Goal: Information Seeking & Learning: Learn about a topic

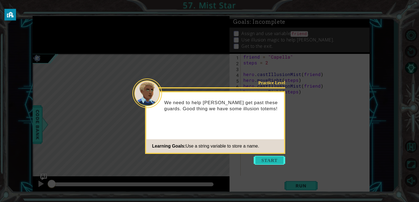
click at [271, 159] on button "Start" at bounding box center [270, 160] width 32 height 9
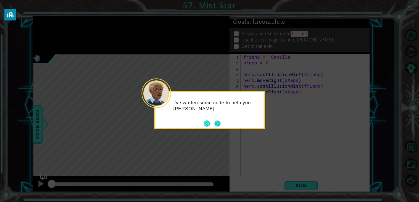
click at [217, 123] on button "Next" at bounding box center [217, 123] width 6 height 6
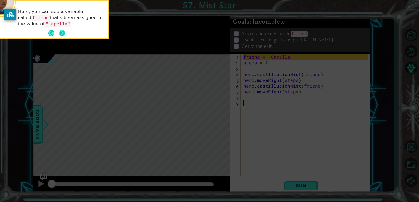
click at [62, 32] on button "Next" at bounding box center [62, 33] width 7 height 7
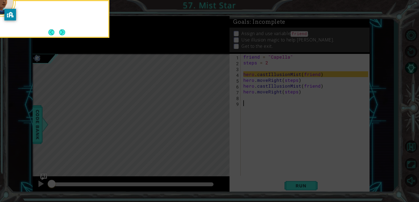
click at [62, 32] on button "Next" at bounding box center [62, 32] width 9 height 9
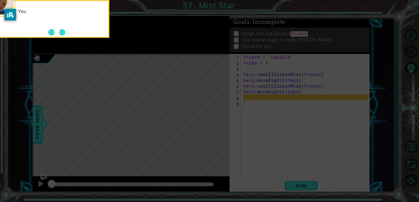
click at [62, 32] on button "Next" at bounding box center [62, 32] width 6 height 6
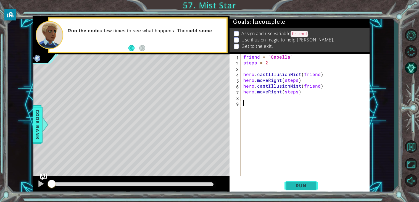
click at [297, 183] on button "Run" at bounding box center [301, 186] width 33 height 14
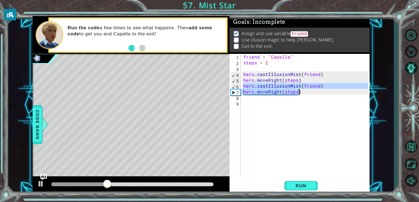
drag, startPoint x: 243, startPoint y: 86, endPoint x: 319, endPoint y: 93, distance: 76.6
click at [319, 93] on div "friend = "Capella" steps = 2 hero . castIllusionMist ( friend ) hero . moveRigh…" at bounding box center [306, 120] width 129 height 133
type textarea "hero.castIllusionMist(friend) hero.moveRight(steps)"
click at [305, 98] on div "friend = "Capella" steps = 2 hero . castIllusionMist ( friend ) hero . moveRigh…" at bounding box center [306, 120] width 129 height 133
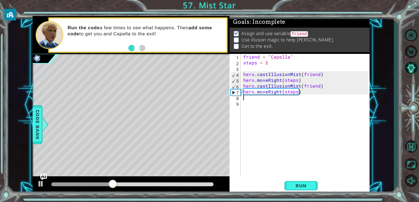
paste textarea "hero.moveRight(steps)"
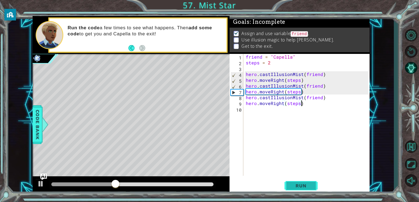
click at [305, 183] on span "Run" at bounding box center [301, 186] width 22 height 6
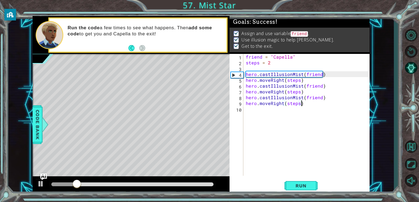
click at [201, 183] on div at bounding box center [132, 184] width 162 height 4
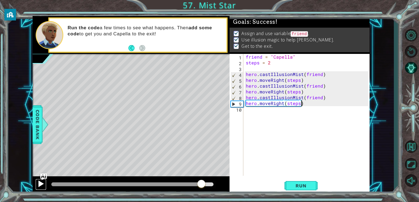
click at [46, 185] on button at bounding box center [40, 184] width 11 height 11
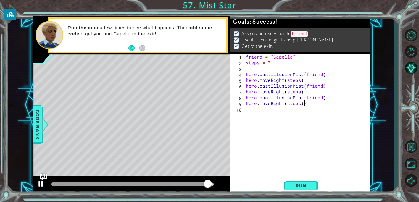
scroll to position [0, 3]
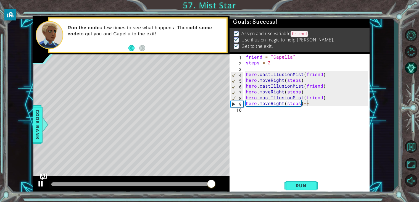
type textarea "hero.moveRight(steps)--"
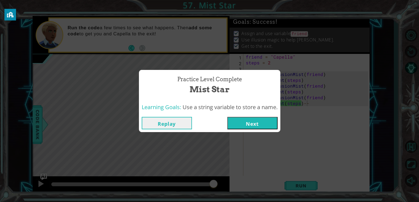
click at [245, 125] on button "Next" at bounding box center [252, 123] width 50 height 12
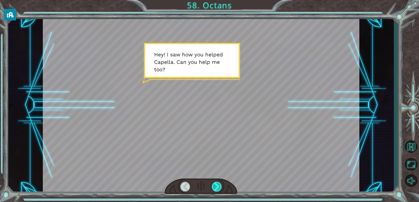
click at [216, 188] on div at bounding box center [217, 187] width 10 height 10
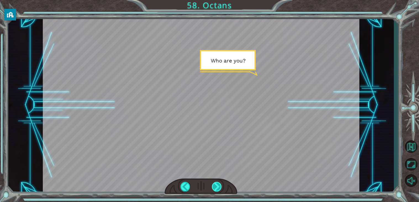
click at [216, 187] on div at bounding box center [217, 187] width 10 height 10
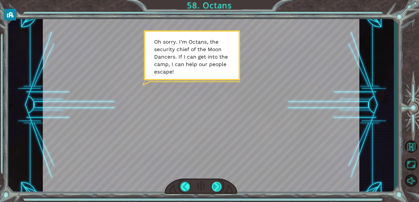
click at [219, 188] on div at bounding box center [217, 187] width 10 height 10
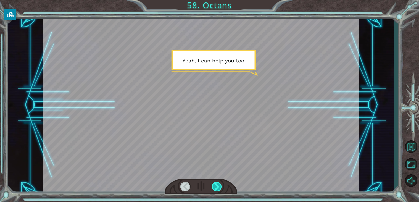
click at [219, 188] on div at bounding box center [217, 187] width 10 height 10
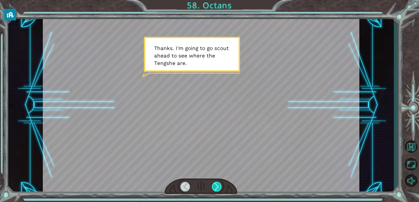
click at [219, 188] on div at bounding box center [217, 187] width 10 height 10
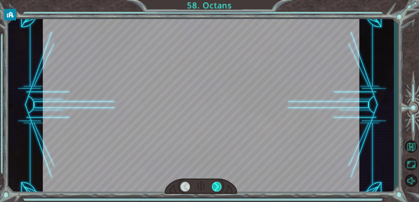
click at [219, 188] on div at bounding box center [217, 187] width 10 height 10
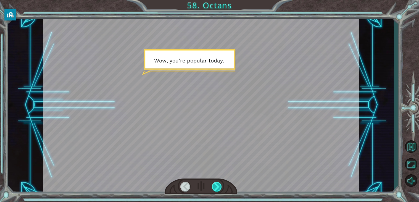
click at [219, 188] on div at bounding box center [217, 187] width 10 height 10
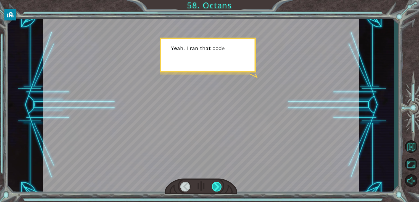
click at [219, 188] on div at bounding box center [217, 187] width 10 height 10
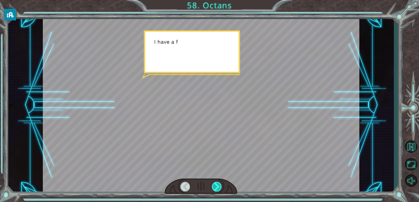
click at [219, 188] on div at bounding box center [217, 187] width 10 height 10
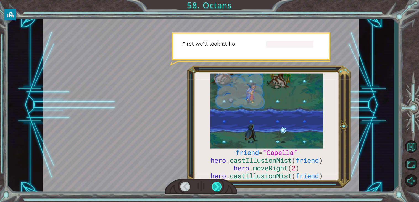
click at [219, 188] on div at bounding box center [217, 187] width 10 height 10
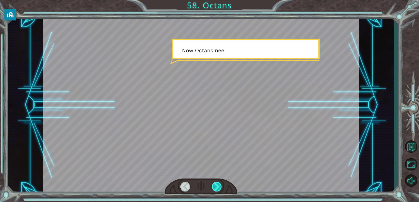
click at [219, 188] on div at bounding box center [217, 187] width 10 height 10
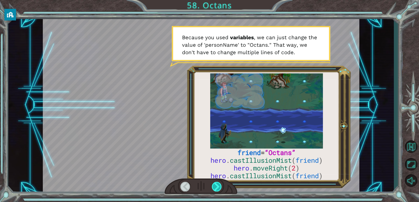
click at [219, 188] on div at bounding box center [217, 187] width 10 height 10
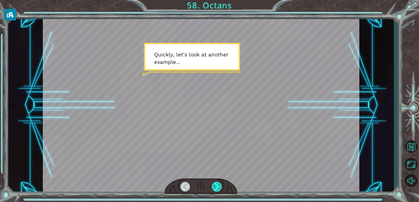
click at [219, 188] on div at bounding box center [217, 187] width 10 height 10
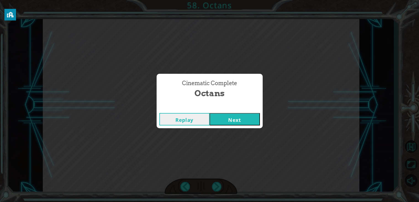
click at [223, 117] on button "Next" at bounding box center [235, 119] width 50 height 12
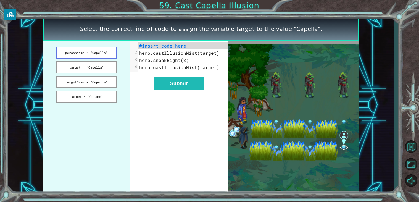
click at [94, 48] on button "personName = "Capella"" at bounding box center [86, 53] width 61 height 12
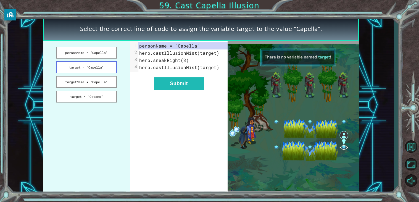
click at [101, 68] on button "target = "Capella"" at bounding box center [86, 67] width 61 height 12
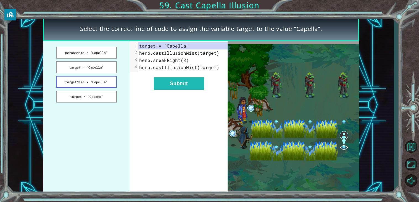
click at [103, 79] on button "targetName = "Capella"" at bounding box center [86, 82] width 61 height 12
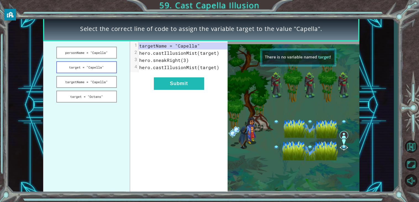
click at [103, 69] on button "target = "Capella"" at bounding box center [86, 67] width 61 height 12
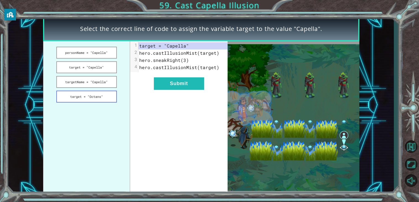
click at [103, 98] on button "target = "Octans"" at bounding box center [86, 97] width 61 height 12
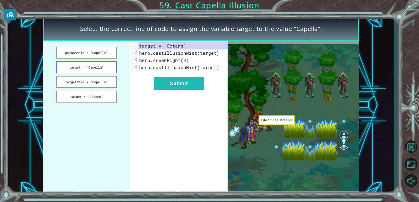
click at [108, 69] on button "target = "Capella"" at bounding box center [86, 67] width 61 height 12
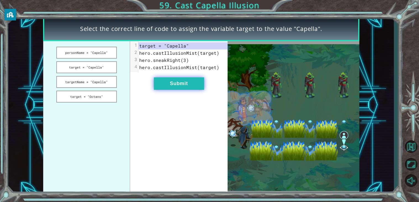
click at [156, 81] on button "Submit" at bounding box center [179, 83] width 50 height 12
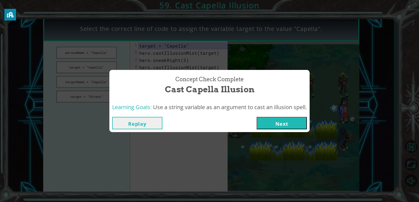
click at [280, 121] on button "Next" at bounding box center [282, 123] width 50 height 12
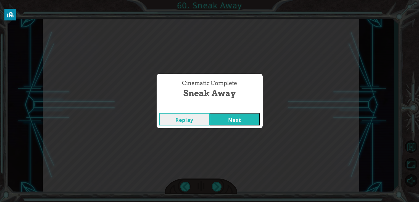
click at [234, 120] on button "Next" at bounding box center [235, 119] width 50 height 12
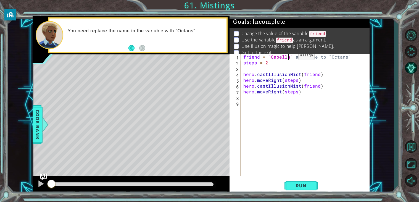
click at [289, 57] on div "friend = "Capella" # Change to "Octans" steps = 2 hero . castIllusionMist ( fri…" at bounding box center [306, 120] width 129 height 133
click at [292, 186] on span "Run" at bounding box center [301, 186] width 22 height 6
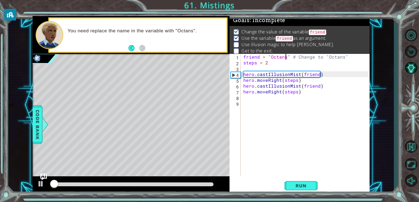
scroll to position [2, 0]
click at [205, 184] on div at bounding box center [132, 184] width 162 height 4
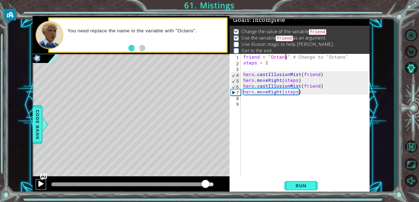
click at [35, 183] on button at bounding box center [40, 184] width 11 height 11
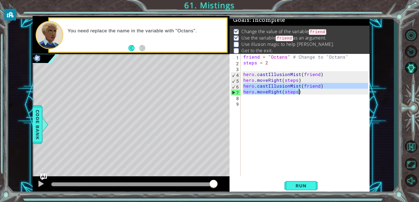
drag, startPoint x: 243, startPoint y: 88, endPoint x: 330, endPoint y: 97, distance: 86.7
click at [330, 97] on div "friend = "Octans" # Change to "Octans" steps = 2 hero . castIllusionMist ( frie…" at bounding box center [306, 120] width 129 height 133
type textarea "hero.moveRight(steps)"
click at [278, 102] on div "friend = "Octans" # Change to "Octans" steps = 2 hero . castIllusionMist ( frie…" at bounding box center [306, 120] width 129 height 133
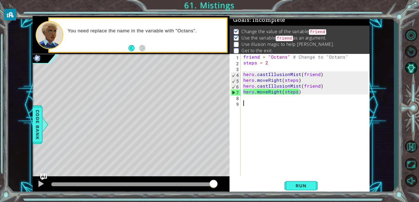
scroll to position [0, 0]
click at [274, 100] on div "friend = "Octans" # Change to "Octans" steps = 2 hero . castIllusionMist ( frie…" at bounding box center [306, 120] width 129 height 133
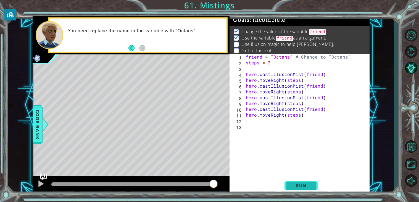
click at [299, 190] on button "Run" at bounding box center [301, 186] width 33 height 14
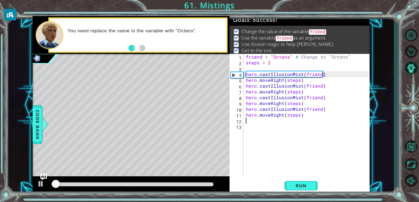
click at [203, 185] on div at bounding box center [132, 184] width 162 height 4
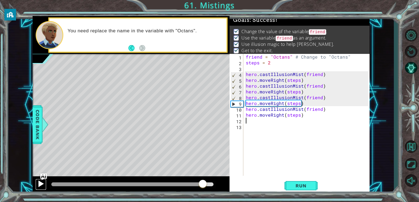
click at [39, 182] on div at bounding box center [40, 183] width 7 height 7
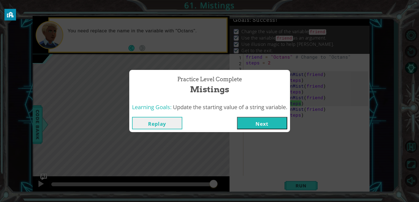
click at [265, 125] on button "Next" at bounding box center [262, 123] width 50 height 12
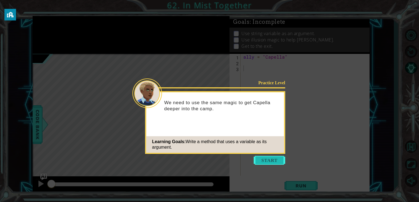
click at [271, 160] on button "Start" at bounding box center [270, 160] width 32 height 9
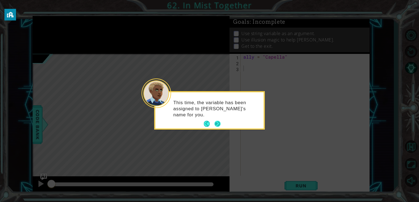
click at [215, 124] on button "Next" at bounding box center [217, 124] width 7 height 7
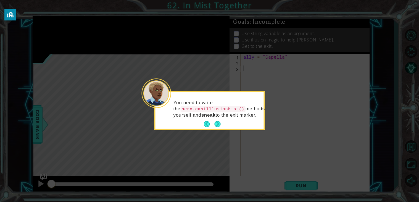
click at [215, 124] on button "Next" at bounding box center [217, 124] width 6 height 6
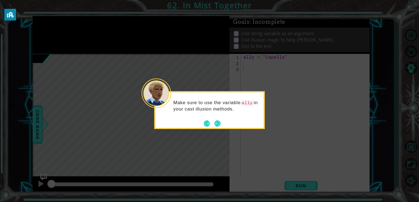
click at [215, 124] on button "Next" at bounding box center [218, 123] width 8 height 8
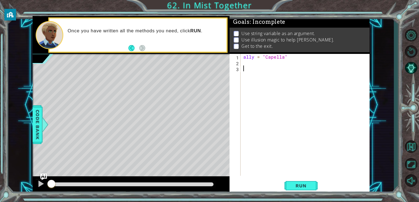
type textarea "h"
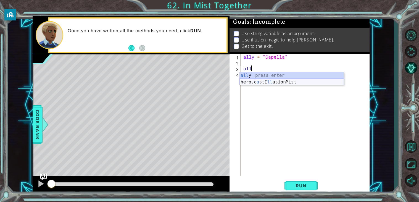
click at [269, 80] on div "all y press enter hero.c a stI ll usionMist press enter" at bounding box center [292, 85] width 104 height 27
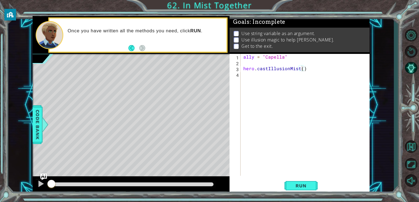
click at [301, 69] on div "ally = "Capella" hero . castIllusionMist ( )" at bounding box center [306, 120] width 129 height 133
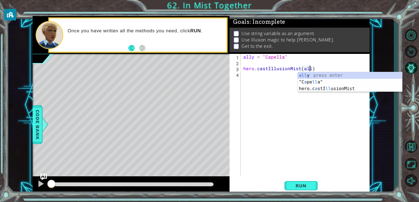
type textarea "hero.castIllusionMist(ally)"
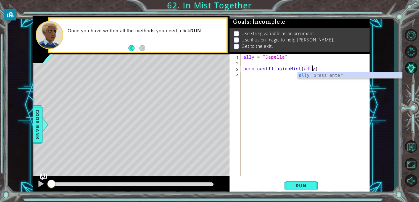
scroll to position [0, 4]
click at [280, 76] on div "ally = "Capella" hero . castIllusionMist ( ally )" at bounding box center [306, 120] width 129 height 133
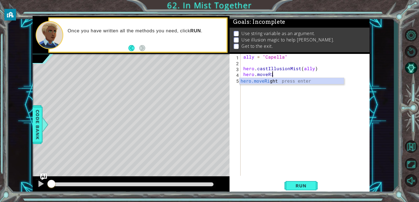
scroll to position [0, 2]
click at [276, 83] on div "hero.moveRight press enter" at bounding box center [292, 88] width 104 height 20
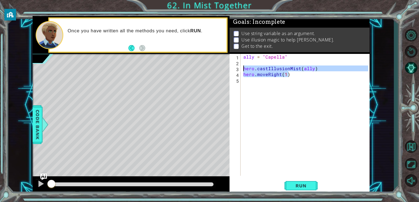
drag, startPoint x: 304, startPoint y: 74, endPoint x: 236, endPoint y: 68, distance: 68.3
click at [236, 68] on div "hero.moveRight(1) 1 2 3 4 5 ally = "Capella" hero . castIllusionMist ( ally ) h…" at bounding box center [299, 115] width 139 height 122
type textarea "hero.castIllusionMist(ally) hero.moveRight(1)"
click at [276, 86] on div "ally = "Capella" hero . castIllusionMist ( ally ) hero . moveRight ( 1 )" at bounding box center [306, 120] width 129 height 133
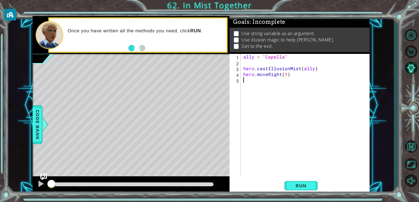
scroll to position [0, 0]
paste textarea "hero.moveRight(1)"
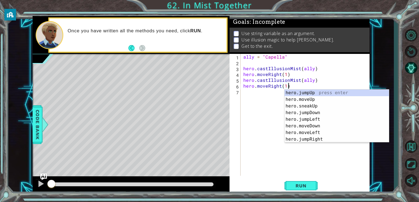
click at [291, 86] on div "ally = "Capella" hero . castIllusionMist ( ally ) hero . moveRight ( 1 ) hero .…" at bounding box center [306, 120] width 129 height 133
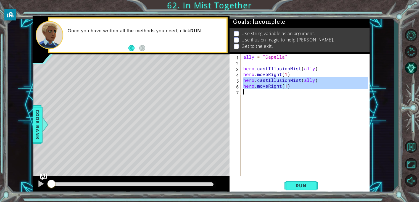
drag, startPoint x: 244, startPoint y: 80, endPoint x: 307, endPoint y: 90, distance: 64.4
click at [307, 90] on div "ally = "Capella" hero . castIllusionMist ( ally ) hero . moveRight ( 1 ) hero .…" at bounding box center [306, 120] width 129 height 133
type textarea "hero.moveRight(1)"
click at [292, 92] on div "ally = "Capella" hero . castIllusionMist ( ally ) hero . moveRight ( 1 ) hero .…" at bounding box center [305, 115] width 126 height 122
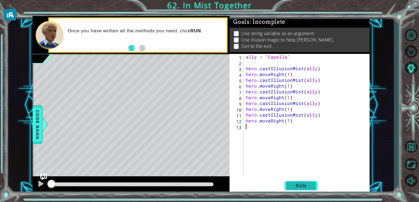
click at [294, 185] on span "Run" at bounding box center [301, 186] width 22 height 6
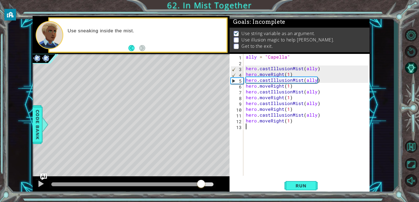
drag, startPoint x: 205, startPoint y: 184, endPoint x: 202, endPoint y: 184, distance: 3.6
click at [201, 184] on div at bounding box center [126, 184] width 150 height 4
click at [41, 184] on div at bounding box center [40, 183] width 7 height 7
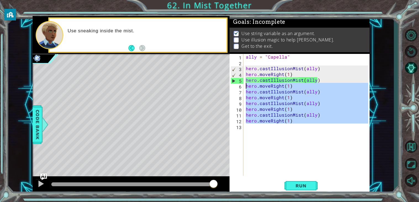
drag, startPoint x: 299, startPoint y: 124, endPoint x: 246, endPoint y: 88, distance: 64.8
click at [246, 88] on div "ally = "Capella" hero . castIllusionMist ( ally ) hero . moveRight ( 1 ) hero .…" at bounding box center [308, 120] width 126 height 133
type textarea "hero.moveRight(1) hero.castIllusionMist(ally)"
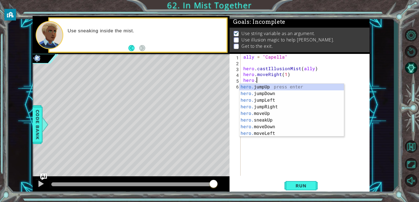
type textarea "h"
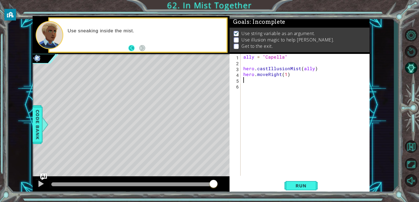
click at [129, 48] on button "Back" at bounding box center [134, 48] width 11 height 6
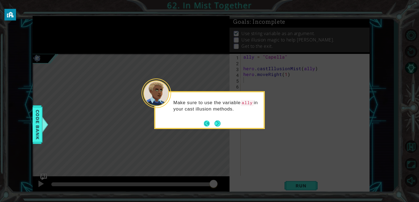
click at [208, 125] on button "Back" at bounding box center [209, 123] width 11 height 6
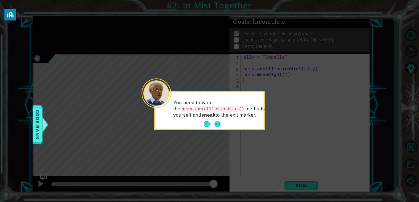
click at [215, 124] on button "Next" at bounding box center [217, 124] width 6 height 6
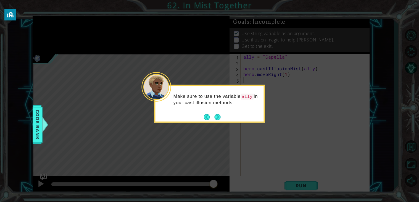
click at [215, 124] on icon at bounding box center [209, 101] width 419 height 202
click at [217, 118] on button "Next" at bounding box center [217, 117] width 6 height 6
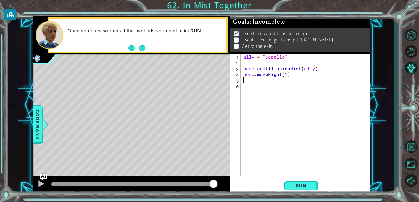
click at [67, 185] on div at bounding box center [132, 184] width 162 height 4
drag, startPoint x: 67, startPoint y: 185, endPoint x: 209, endPoint y: 186, distance: 142.6
click at [209, 186] on div at bounding box center [211, 184] width 10 height 10
click at [285, 74] on div "ally = "Capella" hero . castIllusionMist ( ally ) hero . moveRight ( 1 )" at bounding box center [306, 120] width 129 height 133
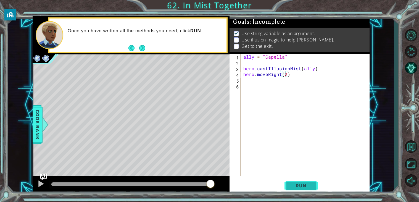
click at [297, 186] on span "Run" at bounding box center [301, 186] width 22 height 6
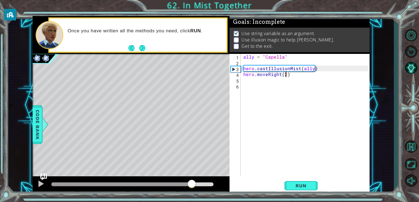
drag, startPoint x: 120, startPoint y: 185, endPoint x: 193, endPoint y: 184, distance: 72.4
click at [193, 184] on div at bounding box center [132, 184] width 162 height 4
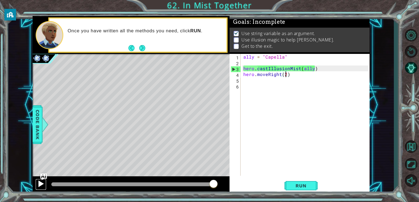
click at [37, 183] on button at bounding box center [40, 184] width 11 height 11
click at [268, 74] on div "ally = "Capella" hero . castIllusionMist ( ally ) hero . moveRight ( 2 )" at bounding box center [306, 120] width 129 height 133
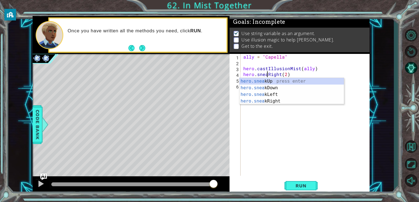
scroll to position [0, 1]
click at [311, 74] on div "ally = "Capella" hero . castIllusionMist ( ally ) hero . sneakRight ( 2 )" at bounding box center [306, 120] width 129 height 133
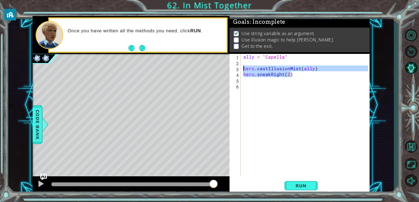
drag, startPoint x: 307, startPoint y: 74, endPoint x: 239, endPoint y: 70, distance: 68.1
click at [239, 70] on div "hero.sneakRight(2) 1 2 3 4 5 6 ally = "Capella" hero . castIllusionMist ( ally …" at bounding box center [299, 115] width 139 height 122
type textarea "hero.castIllusionMist(ally) hero.sneakRight(2)"
click at [265, 82] on div "ally = "Capella" hero . castIllusionMist ( ally ) hero . sneakRight ( 2 )" at bounding box center [306, 120] width 129 height 133
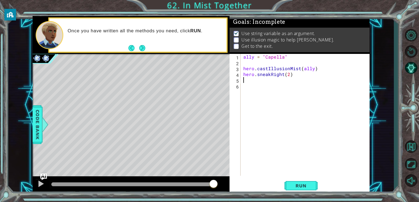
scroll to position [0, 0]
paste textarea "hero.sneakRight(2)"
type textarea "hero.sneakRight(2)"
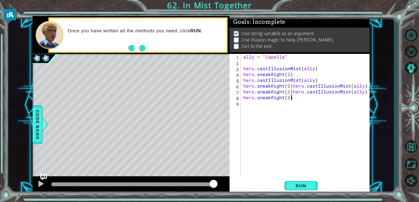
paste textarea "Code Area"
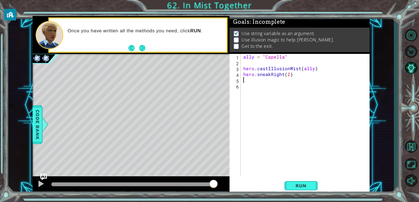
paste textarea "hero.sneakRight(2)"
type textarea "hero.sneakRight(2)"
paste textarea "hero.sneakRight(2)"
type textarea "hero.sneakRight(2)"
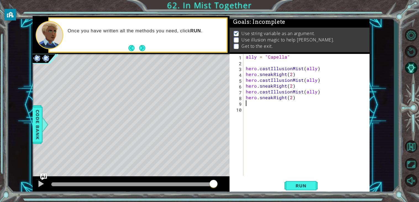
paste textarea "hero.sneakRight(2)"
type textarea "hero.sneakRight(2)"
click at [304, 183] on button "Run" at bounding box center [301, 186] width 33 height 14
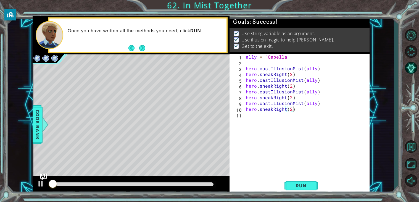
click at [206, 183] on div at bounding box center [132, 184] width 162 height 4
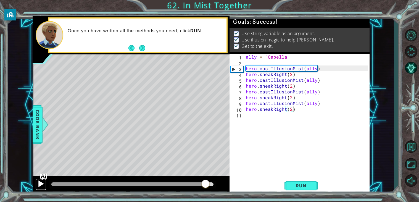
click at [36, 183] on button at bounding box center [40, 184] width 11 height 11
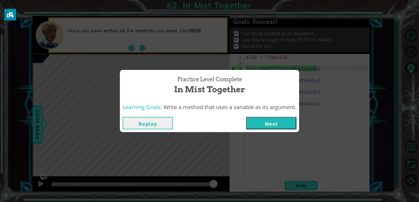
click at [256, 125] on button "Next" at bounding box center [271, 123] width 50 height 12
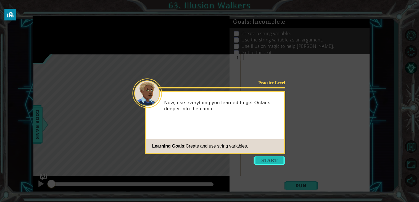
click at [263, 158] on button "Start" at bounding box center [270, 160] width 32 height 9
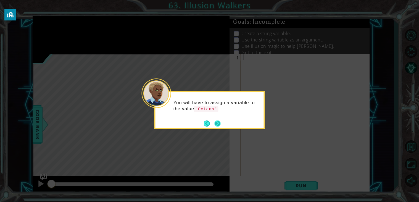
click at [219, 123] on button "Next" at bounding box center [218, 124] width 8 height 8
click at [217, 123] on button "Next" at bounding box center [217, 123] width 7 height 7
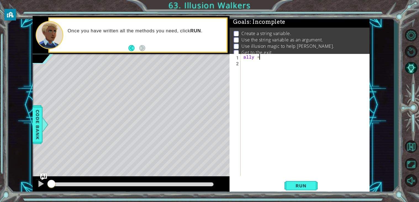
scroll to position [0, 1]
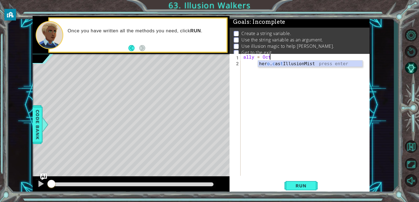
type textarea "ally = [PERSON_NAME]"
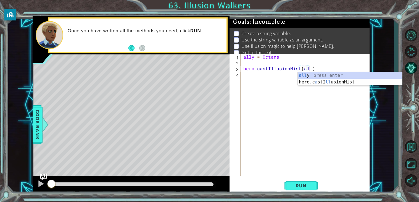
type textarea "hero.castIllusionMist(ally)"
click at [291, 75] on div "ally = Octans hero . castIllusionMist ( ally )" at bounding box center [306, 120] width 129 height 133
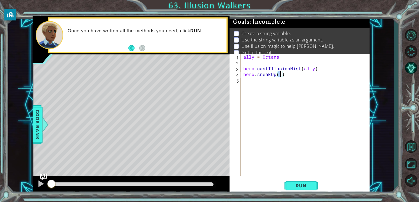
scroll to position [0, 2]
click at [286, 77] on div "ally = Octans hero . castIllusionMist ( ally ) hero . sneakUp ( 2 )" at bounding box center [306, 120] width 129 height 133
click at [295, 181] on button "Run" at bounding box center [301, 186] width 33 height 14
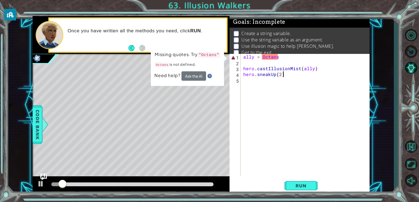
click at [280, 57] on div "ally = Octans hero . castIllusionMist ( ally ) hero . sneakUp ( 2 )" at bounding box center [306, 120] width 129 height 133
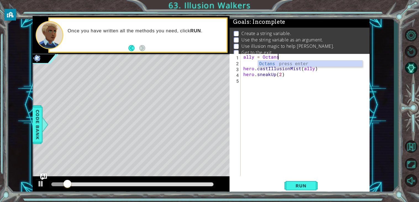
type textarea "ally = Octans""
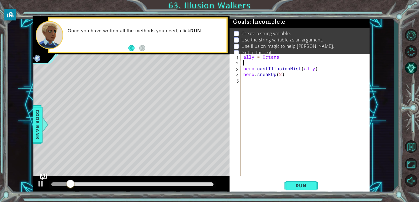
scroll to position [0, 0]
click at [263, 56] on div "ally = Octans " hero . castIllusionMist ( ally ) hero . sneakUp ( 2 )" at bounding box center [306, 120] width 129 height 133
type textarea "ally = "Octans""
click at [308, 188] on span "Run" at bounding box center [301, 186] width 22 height 6
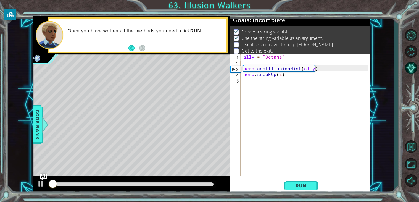
scroll to position [2, 0]
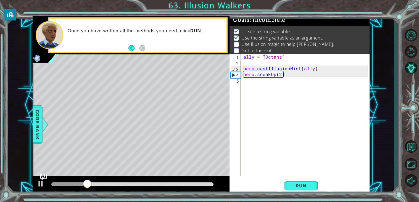
click at [245, 82] on div "ally = "Octans" hero . castIllusionMist ( ally ) hero . sneakUp ( 2 )" at bounding box center [306, 120] width 129 height 133
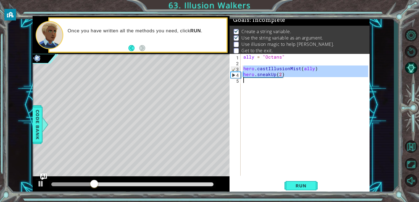
drag, startPoint x: 243, startPoint y: 69, endPoint x: 253, endPoint y: 87, distance: 20.9
click at [253, 87] on div "ally = "Octans" hero . castIllusionMist ( ally ) hero . sneakUp ( 2 )" at bounding box center [306, 120] width 129 height 133
type textarea "hero.sneakUp(2)"
click at [257, 84] on div "ally = "Octans" hero . castIllusionMist ( ally ) hero . sneakUp ( 2 )" at bounding box center [305, 115] width 126 height 122
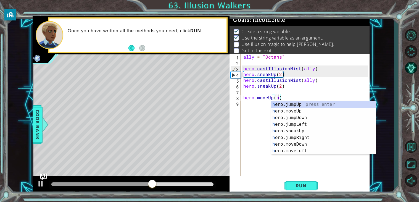
scroll to position [0, 2]
type textarea "hero.moveUp()"
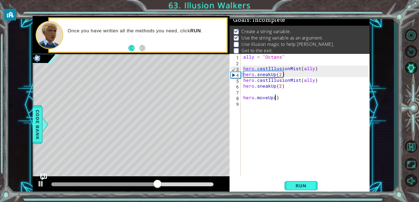
click at [255, 105] on div "ally = "Octans" hero . castIllusionMist ( ally ) hero . sneakUp ( 2 ) hero . ca…" at bounding box center [306, 120] width 129 height 133
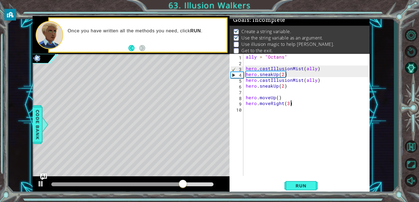
scroll to position [0, 2]
type textarea "hero.moveRight(3)"
click at [302, 185] on span "Run" at bounding box center [301, 186] width 22 height 6
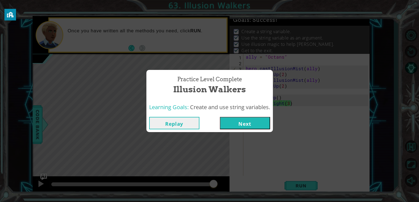
click at [247, 119] on button "Next" at bounding box center [245, 123] width 50 height 12
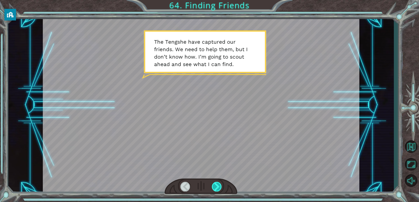
click at [216, 185] on div at bounding box center [217, 187] width 10 height 10
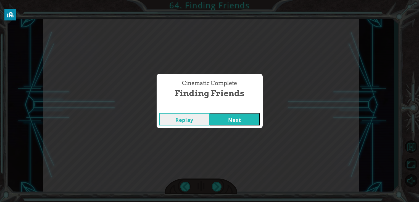
click at [228, 117] on button "Next" at bounding box center [235, 119] width 50 height 12
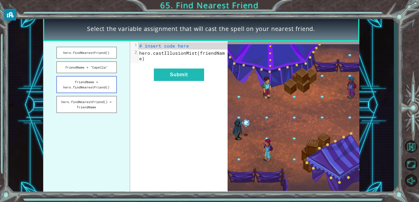
click at [101, 81] on button "friendName = hero.findNearestFriend()" at bounding box center [86, 84] width 61 height 17
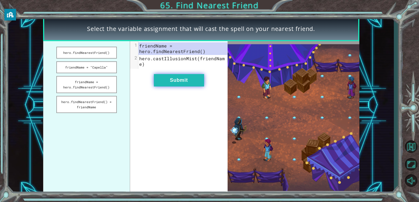
click at [186, 74] on button "Submit" at bounding box center [179, 80] width 50 height 12
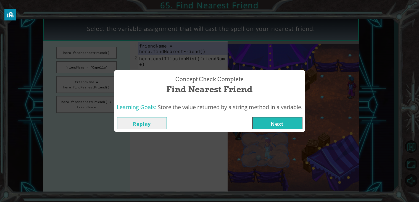
click at [266, 115] on div "Replay Next" at bounding box center [209, 123] width 191 height 18
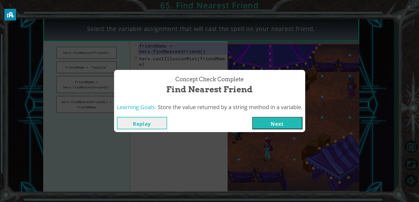
click at [266, 125] on button "Next" at bounding box center [277, 123] width 50 height 12
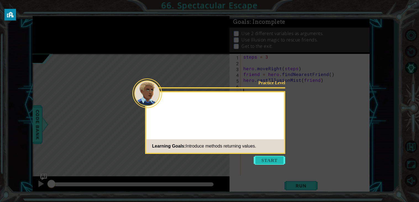
click at [263, 159] on button "Start" at bounding box center [270, 160] width 32 height 9
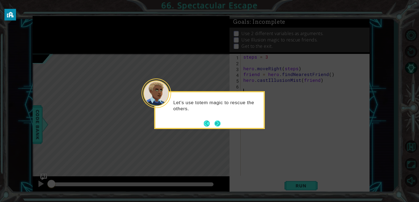
click at [215, 123] on button "Next" at bounding box center [217, 123] width 6 height 6
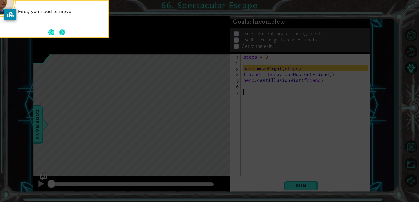
click at [64, 32] on button "Next" at bounding box center [62, 32] width 6 height 6
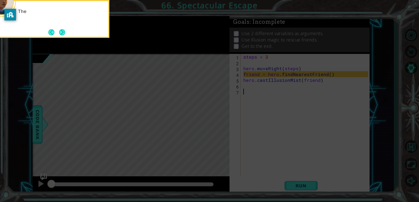
click at [64, 32] on button "Next" at bounding box center [62, 32] width 6 height 6
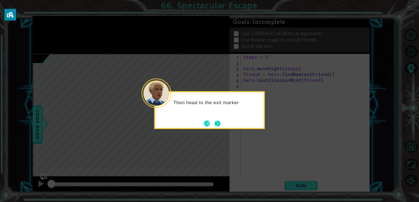
click at [218, 121] on button "Next" at bounding box center [217, 123] width 6 height 6
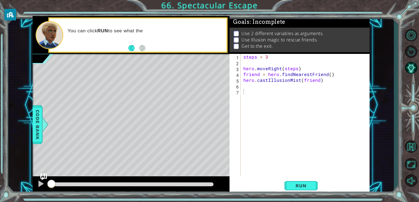
click at [104, 181] on div at bounding box center [132, 185] width 167 height 8
click at [90, 188] on div at bounding box center [132, 185] width 167 height 8
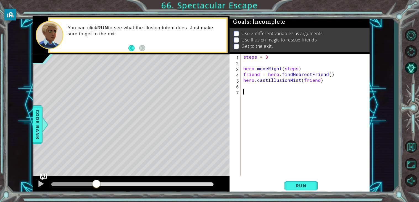
drag, startPoint x: 86, startPoint y: 183, endPoint x: 98, endPoint y: 182, distance: 11.7
click at [98, 182] on div at bounding box center [132, 184] width 162 height 4
click at [41, 184] on div at bounding box center [40, 183] width 7 height 7
drag, startPoint x: 71, startPoint y: 183, endPoint x: 67, endPoint y: 184, distance: 4.7
click at [67, 184] on div at bounding box center [58, 184] width 15 height 4
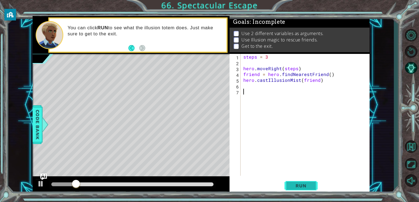
click at [298, 188] on span "Run" at bounding box center [301, 186] width 22 height 6
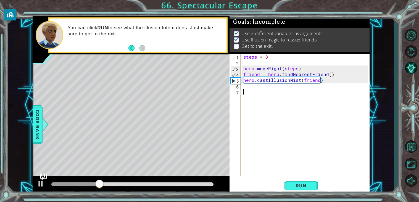
click at [251, 87] on div "steps = 3 hero . moveRight ( steps ) friend = hero . findNearestFriend ( ) hero…" at bounding box center [306, 120] width 129 height 133
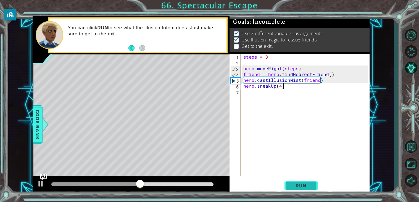
click at [297, 183] on span "Run" at bounding box center [301, 186] width 22 height 6
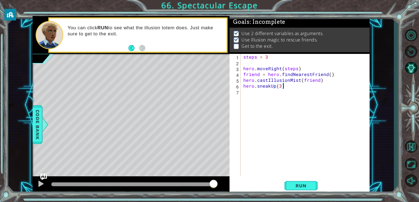
scroll to position [0, 2]
type textarea "hero.sneakUp(3)"
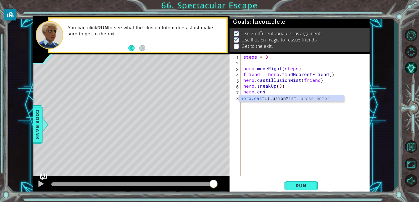
scroll to position [0, 1]
type textarea "hero.castIllusionMist(friend)"
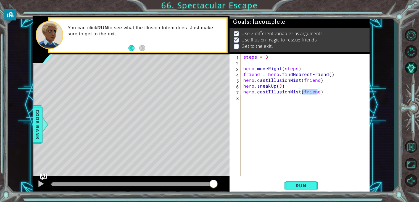
click at [302, 99] on div "steps = 3 hero . moveRight ( steps ) friend = hero . findNearestFriend ( ) hero…" at bounding box center [306, 120] width 129 height 133
click at [302, 185] on span "Run" at bounding box center [301, 186] width 22 height 6
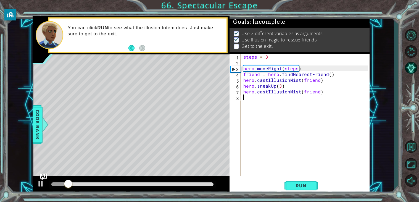
click at [184, 184] on div at bounding box center [132, 184] width 162 height 4
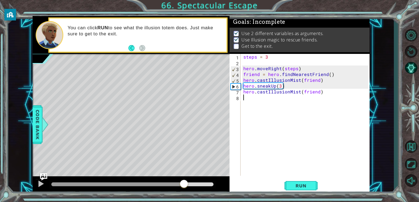
click at [42, 179] on img "Ask AI" at bounding box center [43, 176] width 7 height 7
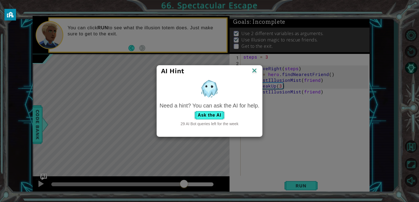
click at [255, 73] on img at bounding box center [254, 71] width 7 height 8
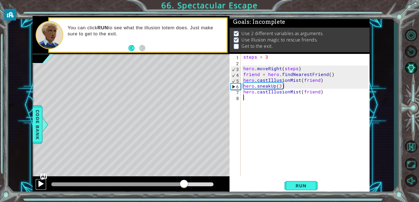
click at [44, 187] on div at bounding box center [40, 183] width 7 height 7
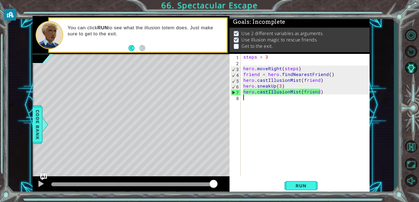
click at [281, 86] on div "steps = 3 hero . moveRight ( steps ) friend = hero . findNearestFriend ( ) hero…" at bounding box center [306, 120] width 129 height 133
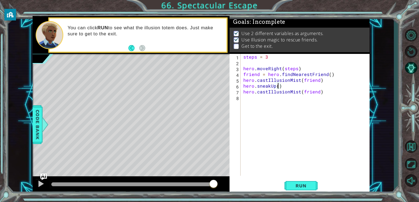
scroll to position [0, 2]
click at [299, 189] on button "Run" at bounding box center [301, 186] width 33 height 14
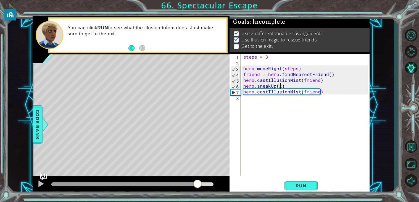
click at [197, 182] on div at bounding box center [132, 184] width 162 height 4
click at [39, 184] on div at bounding box center [40, 183] width 7 height 7
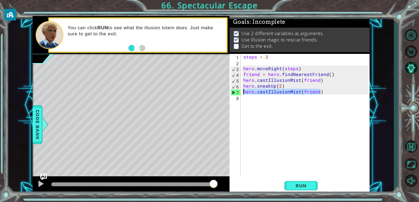
drag, startPoint x: 327, startPoint y: 94, endPoint x: 244, endPoint y: 94, distance: 83.2
click at [244, 94] on div "steps = 3 hero . moveRight ( steps ) friend = hero . findNearestFriend ( ) hero…" at bounding box center [306, 120] width 129 height 133
type textarea "hero.castIllusionMist(friend)"
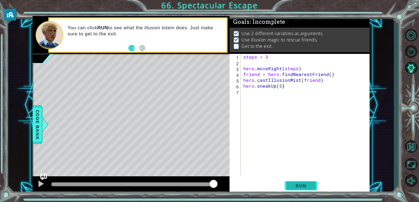
click at [302, 188] on span "Run" at bounding box center [301, 186] width 22 height 6
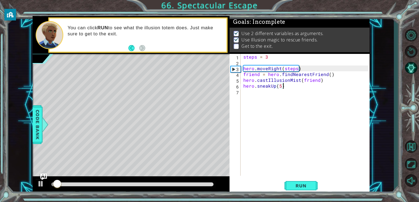
click at [200, 184] on div at bounding box center [132, 184] width 162 height 4
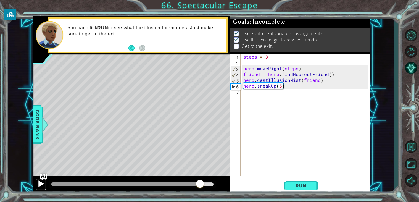
click at [38, 185] on div at bounding box center [40, 183] width 7 height 7
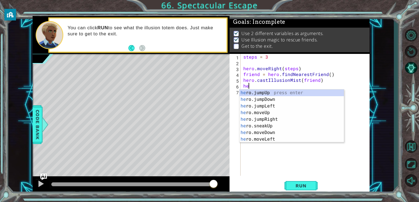
scroll to position [0, 0]
type textarea "h"
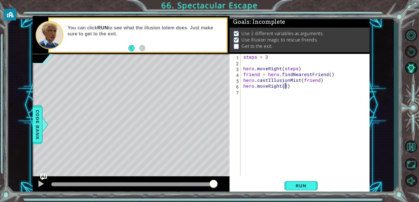
scroll to position [0, 2]
type textarea "hero.moveRight(3)"
click at [290, 184] on span "Run" at bounding box center [301, 186] width 22 height 6
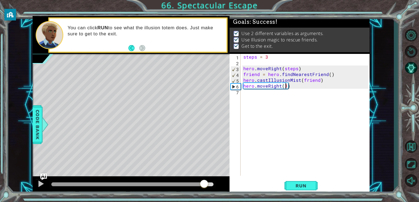
click at [204, 184] on div at bounding box center [132, 184] width 162 height 4
click at [42, 186] on div at bounding box center [40, 183] width 7 height 7
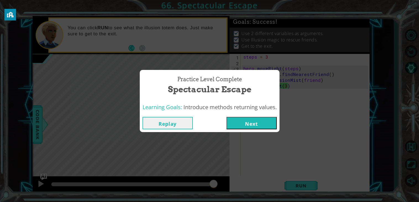
click at [263, 125] on button "Next" at bounding box center [252, 123] width 50 height 12
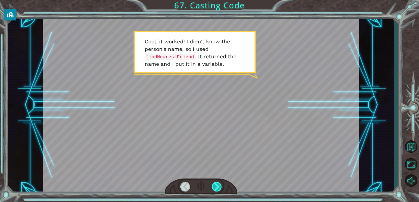
click at [218, 187] on div at bounding box center [217, 187] width 10 height 10
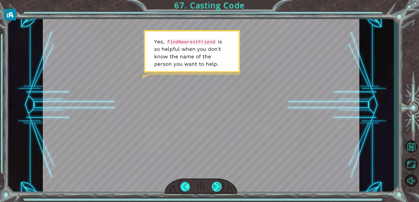
click at [217, 186] on div at bounding box center [217, 187] width 10 height 10
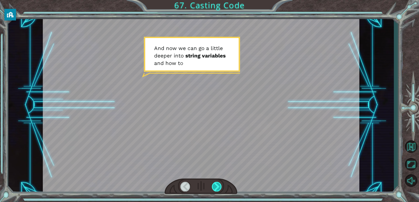
click at [217, 186] on div at bounding box center [217, 187] width 10 height 10
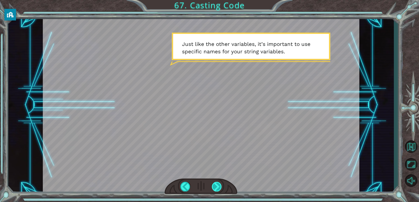
click at [217, 186] on div at bounding box center [217, 187] width 10 height 10
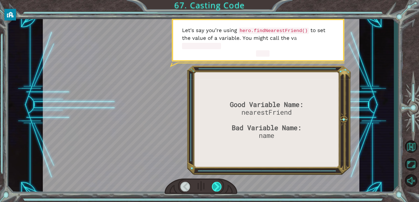
click at [217, 186] on div at bounding box center [217, 187] width 10 height 10
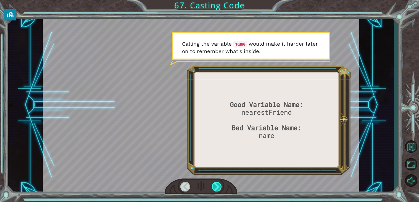
click at [217, 186] on div at bounding box center [217, 187] width 10 height 10
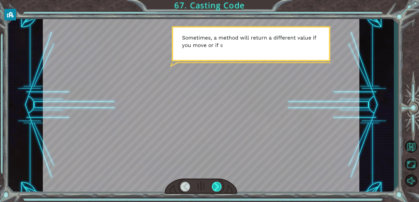
click at [217, 186] on div at bounding box center [217, 187] width 10 height 10
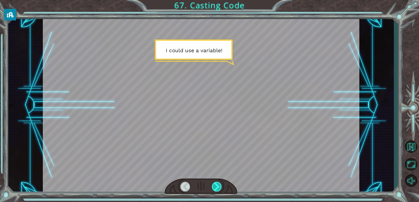
click at [217, 186] on div at bounding box center [217, 187] width 10 height 10
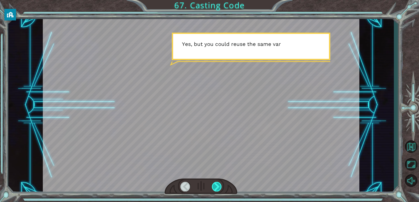
click at [217, 186] on div at bounding box center [217, 187] width 10 height 10
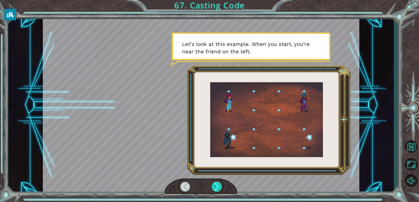
click at [217, 186] on div at bounding box center [217, 187] width 10 height 10
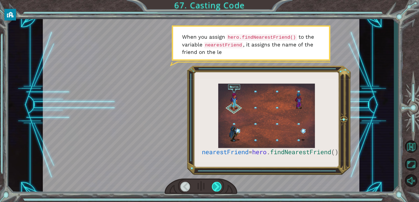
click at [217, 186] on div at bounding box center [217, 187] width 10 height 10
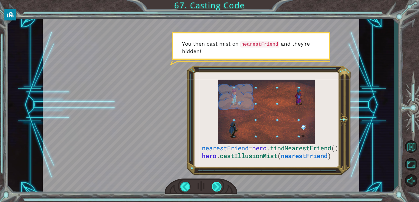
click at [217, 186] on div at bounding box center [217, 187] width 10 height 10
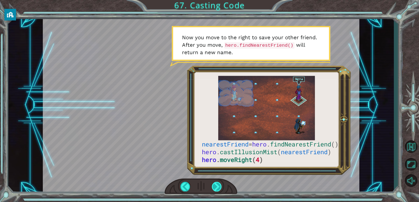
click at [217, 187] on div at bounding box center [217, 187] width 10 height 10
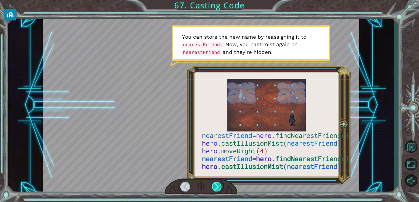
click at [217, 187] on div at bounding box center [217, 187] width 10 height 10
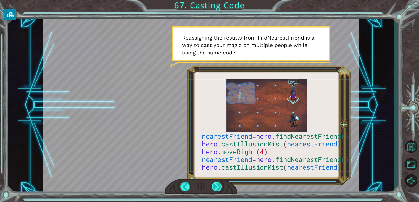
click at [217, 185] on div at bounding box center [217, 187] width 10 height 10
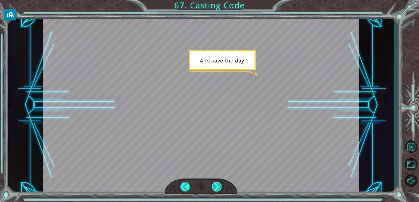
click at [217, 185] on div at bounding box center [217, 187] width 10 height 10
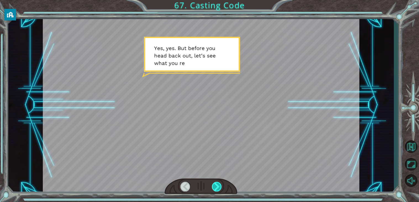
click at [217, 185] on div at bounding box center [217, 187] width 10 height 10
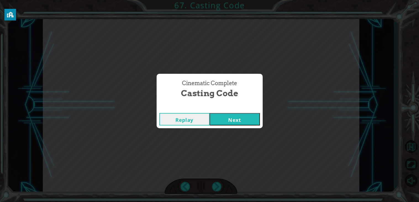
click at [235, 123] on button "Next" at bounding box center [235, 119] width 50 height 12
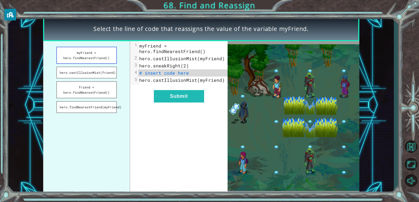
click at [98, 60] on button "myFriend = hero.findNearestFriend()" at bounding box center [86, 55] width 61 height 17
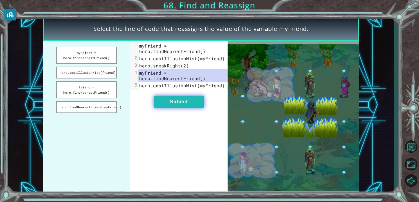
click at [185, 105] on button "Submit" at bounding box center [179, 102] width 50 height 12
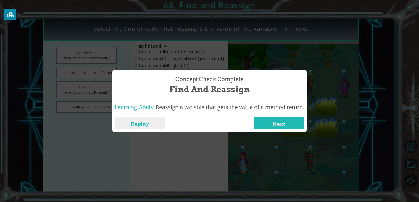
click at [278, 125] on button "Next" at bounding box center [279, 123] width 50 height 12
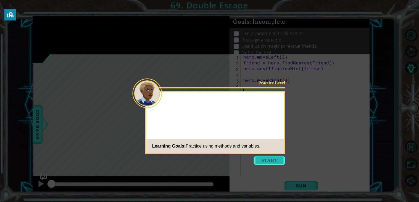
click at [279, 158] on button "Start" at bounding box center [270, 160] width 32 height 9
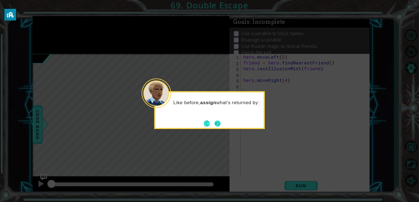
click at [219, 124] on button "Next" at bounding box center [217, 123] width 6 height 6
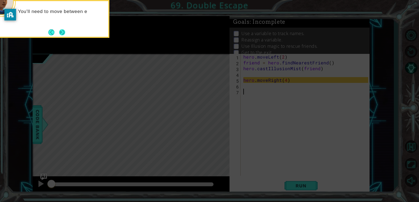
click at [60, 32] on button "Next" at bounding box center [62, 32] width 6 height 6
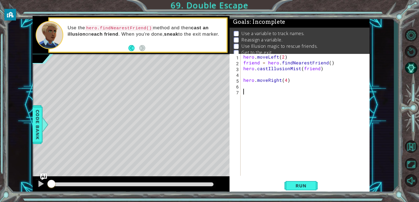
click at [288, 86] on div "hero . moveLeft ( 2 ) friend = hero . findNearestFriend ( ) hero . castIllusion…" at bounding box center [306, 120] width 129 height 133
click at [303, 182] on button "Run" at bounding box center [301, 186] width 33 height 14
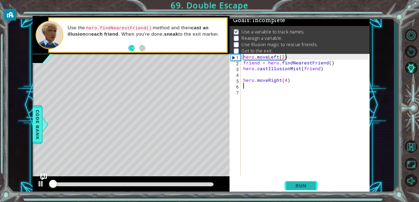
scroll to position [2, 0]
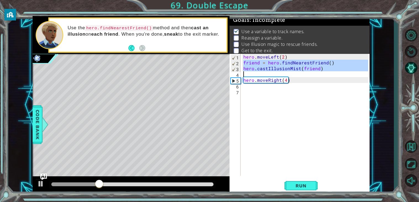
drag, startPoint x: 244, startPoint y: 63, endPoint x: 339, endPoint y: 74, distance: 95.8
click at [339, 74] on div "hero . moveLeft ( 2 ) friend = hero . findNearestFriend ( ) hero . castIllusion…" at bounding box center [306, 120] width 129 height 133
type textarea "hero.castIllusionMist(friend)"
click at [266, 86] on div "hero . moveLeft ( 2 ) friend = hero . findNearestFriend ( ) hero . castIllusion…" at bounding box center [306, 120] width 129 height 133
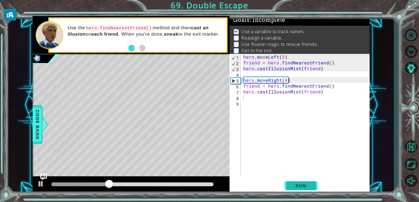
click at [302, 181] on button "Run" at bounding box center [301, 186] width 33 height 14
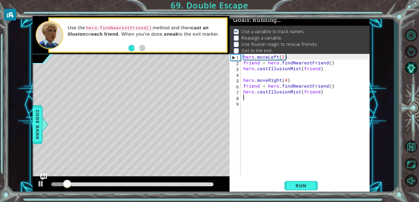
click at [206, 182] on div at bounding box center [132, 185] width 167 height 8
click at [204, 184] on div at bounding box center [132, 184] width 162 height 4
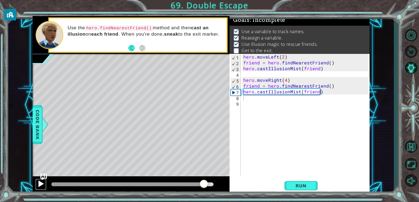
click at [36, 186] on button at bounding box center [40, 184] width 11 height 11
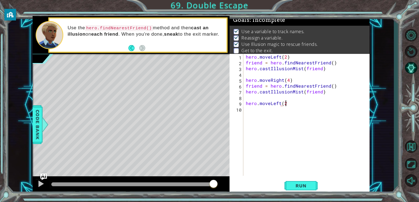
scroll to position [0, 2]
type textarea "hero.moveLeft(2)"
type textarea "hero.moveUp(4)"
click at [306, 185] on span "Run" at bounding box center [301, 186] width 22 height 6
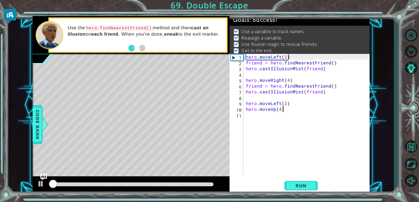
click at [200, 186] on div at bounding box center [132, 184] width 162 height 4
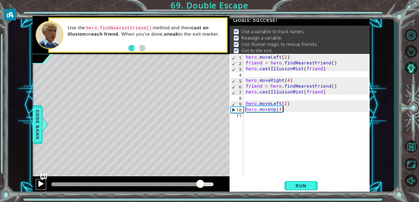
click at [43, 181] on div at bounding box center [40, 183] width 7 height 7
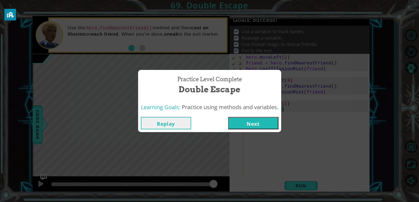
click at [263, 126] on button "Next" at bounding box center [253, 123] width 50 height 12
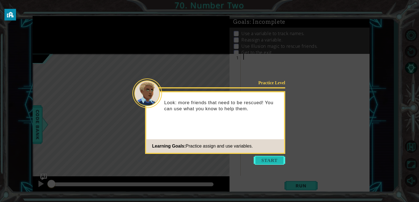
click at [272, 161] on button "Start" at bounding box center [270, 160] width 32 height 9
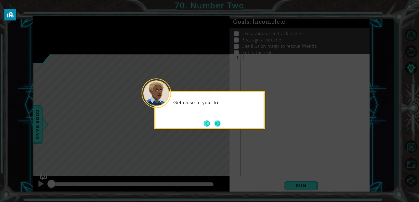
click at [219, 123] on button "Next" at bounding box center [217, 123] width 6 height 6
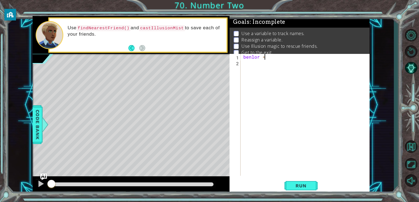
scroll to position [0, 1]
type textarea "benlor = find"
type textarea "\"
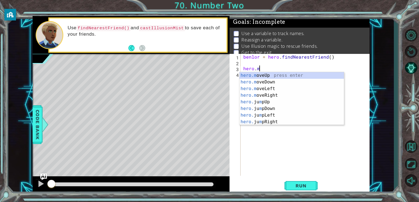
scroll to position [0, 1]
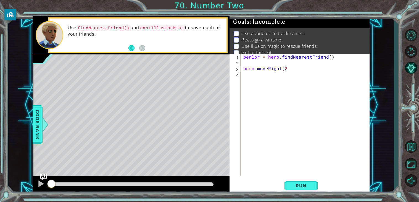
type textarea "hero.moveRight(2)"
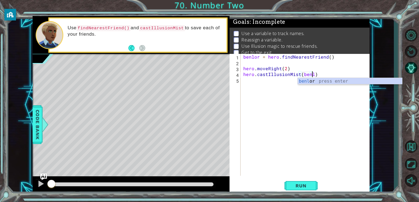
type textarea "hero.castIllusionMist(benlor)"
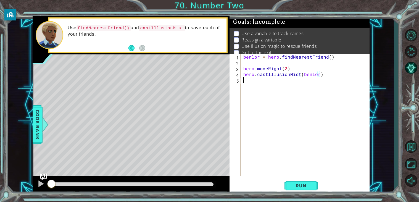
click at [284, 84] on div "benlor = hero . findNearestFriend ( ) hero . moveRight ( 2 ) hero . castIllusio…" at bounding box center [306, 120] width 129 height 133
click at [318, 75] on div "benlor = hero . findNearestFriend ( ) hero . moveRight ( 2 ) hero . castIllusio…" at bounding box center [306, 120] width 129 height 133
click at [301, 76] on div "benlor = hero . findNearestFriend ( ) hero . moveRight ( 2 ) hero . castIllusio…" at bounding box center [306, 120] width 129 height 133
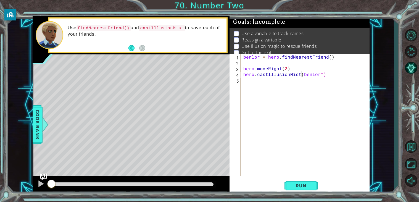
scroll to position [0, 4]
click at [323, 76] on div "benlor = hero . findNearestFriend ( ) hero . moveRight ( 2 ) hero . castIllusio…" at bounding box center [306, 120] width 129 height 133
click at [303, 75] on div "benlor = hero . findNearestFriend ( ) hero . moveRight ( 2 ) hero . castIllusio…" at bounding box center [306, 120] width 129 height 133
type textarea "hero.castIllusionMist(benlor)"
click at [285, 85] on div "benlor = hero . findNearestFriend ( ) hero . moveRight ( 2 ) hero . castIllusio…" at bounding box center [306, 120] width 129 height 133
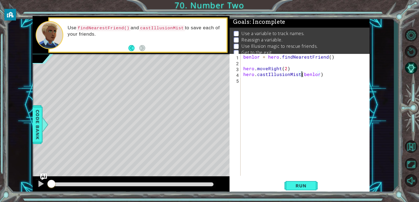
scroll to position [0, 0]
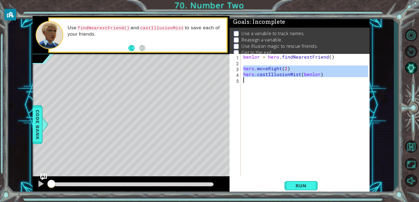
drag, startPoint x: 244, startPoint y: 70, endPoint x: 326, endPoint y: 79, distance: 82.5
click at [326, 79] on div "benlor = hero . findNearestFriend ( ) hero . moveRight ( 2 ) hero . castIllusio…" at bounding box center [306, 120] width 129 height 133
type textarea "hero.castIllusionMist(benlor)"
click at [272, 78] on div "benlor = hero . findNearestFriend ( ) hero . moveRight ( 2 ) hero . castIllusio…" at bounding box center [305, 115] width 126 height 122
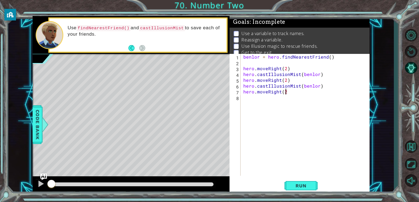
scroll to position [0, 2]
type textarea "hero.moveRight(2)"
click at [300, 179] on button "Run" at bounding box center [301, 186] width 33 height 14
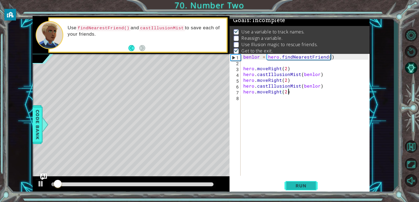
scroll to position [2, 0]
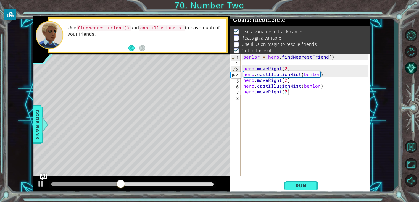
drag, startPoint x: 110, startPoint y: 180, endPoint x: 88, endPoint y: 182, distance: 22.2
click at [88, 182] on div at bounding box center [131, 185] width 197 height 18
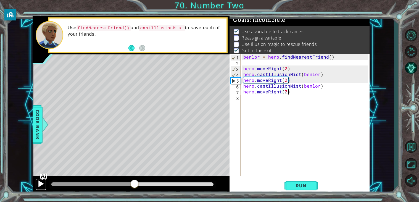
click at [41, 185] on div at bounding box center [40, 183] width 7 height 7
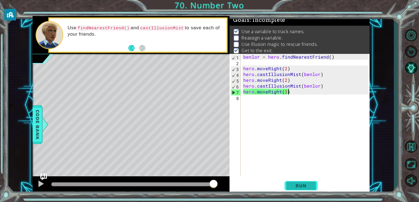
click at [297, 180] on button "Run" at bounding box center [301, 186] width 33 height 14
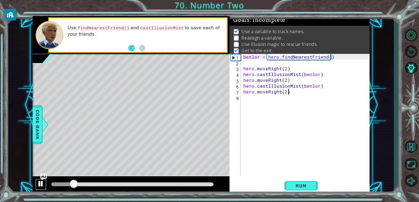
click at [42, 182] on div at bounding box center [40, 183] width 7 height 7
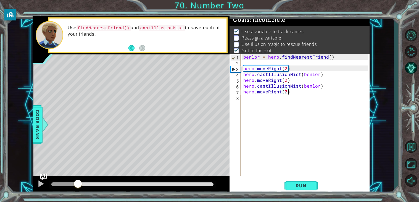
click at [78, 186] on div at bounding box center [78, 184] width 10 height 10
click at [40, 185] on div at bounding box center [40, 183] width 7 height 7
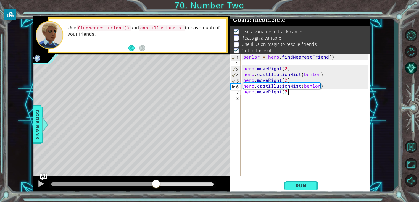
drag, startPoint x: 208, startPoint y: 182, endPoint x: 156, endPoint y: 186, distance: 51.5
click at [156, 186] on div at bounding box center [103, 184] width 105 height 4
click at [303, 81] on div "benlor = hero . findNearestFriend ( ) hero . moveRight ( 2 ) hero . castIllusio…" at bounding box center [306, 120] width 129 height 133
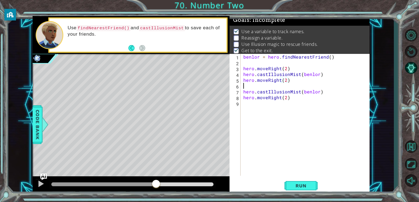
scroll to position [0, 0]
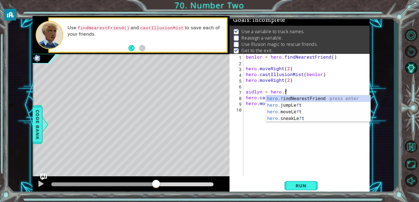
type textarea "aidlyn = hero.find"
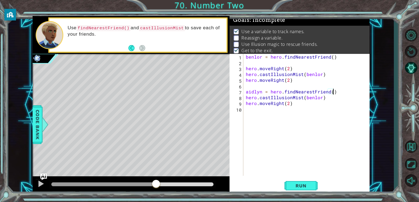
click at [321, 98] on div "benlor = hero . findNearestFriend ( ) hero . moveRight ( 2 ) hero . castIllusio…" at bounding box center [308, 120] width 126 height 133
click at [298, 184] on span "Run" at bounding box center [301, 186] width 22 height 6
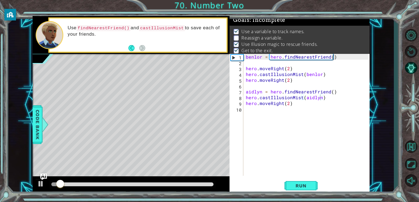
click at [186, 187] on div at bounding box center [132, 185] width 167 height 8
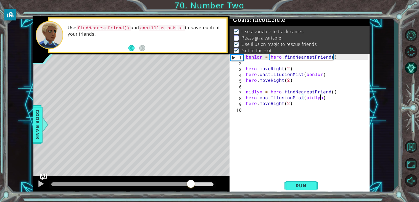
click at [191, 184] on div at bounding box center [132, 184] width 162 height 4
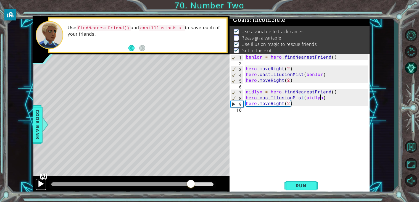
click at [37, 185] on div at bounding box center [40, 183] width 7 height 7
click at [41, 185] on div at bounding box center [40, 183] width 7 height 7
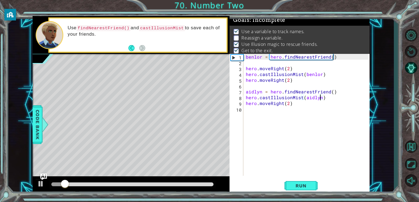
click at [201, 183] on div at bounding box center [132, 184] width 162 height 4
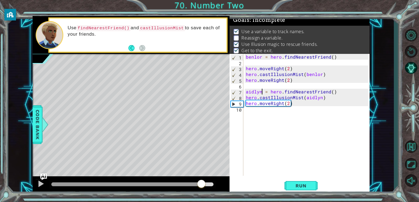
click at [262, 92] on div "benlor = hero . findNearestFriend ( ) hero . moveRight ( 2 ) hero . castIllusio…" at bounding box center [308, 120] width 126 height 133
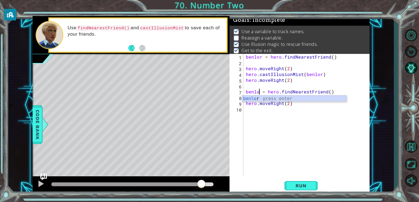
scroll to position [0, 1]
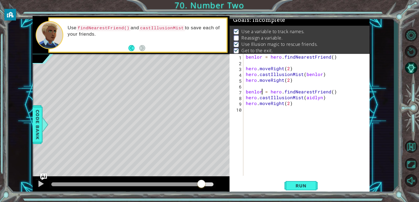
click at [320, 97] on div "benlor = hero . findNearestFriend ( ) hero . moveRight ( 2 ) hero . castIllusio…" at bounding box center [308, 120] width 126 height 133
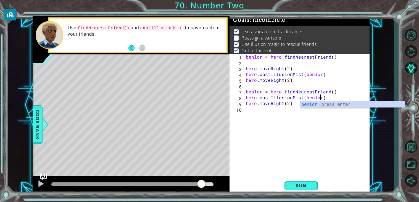
scroll to position [0, 4]
type textarea "hero.castIllusionMist(benlor)"
click at [298, 183] on button "Run" at bounding box center [301, 186] width 33 height 14
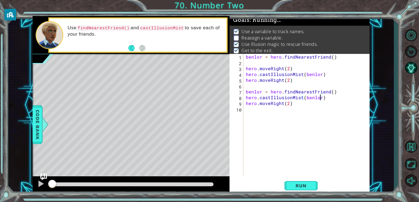
click at [209, 181] on div at bounding box center [132, 185] width 167 height 8
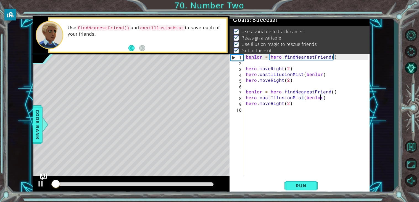
click at [206, 184] on div at bounding box center [132, 184] width 162 height 4
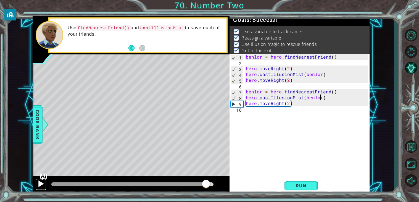
click at [43, 187] on div at bounding box center [40, 183] width 7 height 7
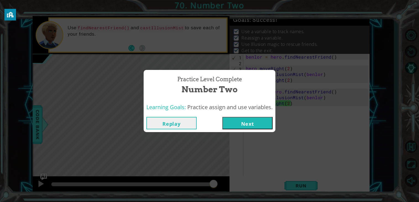
click at [258, 120] on button "Next" at bounding box center [247, 123] width 50 height 12
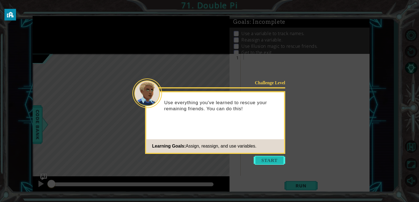
click at [266, 161] on button "Start" at bounding box center [270, 160] width 32 height 9
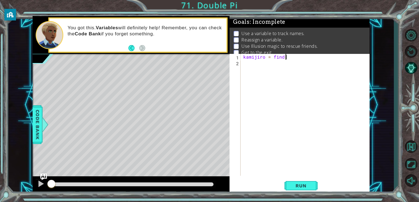
scroll to position [0, 2]
type textarea "kamijiro = find"
click at [270, 69] on div "kamijiro = hero . findNearestFriend ( ) hero . moveup ( 2 )" at bounding box center [306, 120] width 129 height 133
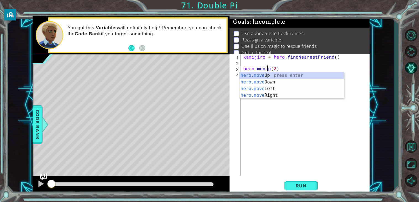
type textarea "hero.moveUp(2)"
click at [272, 100] on div "kamijiro = hero . findNearestFriend ( ) hero . moveUp ( 2 )" at bounding box center [306, 120] width 129 height 133
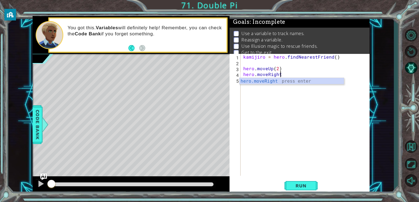
scroll to position [0, 2]
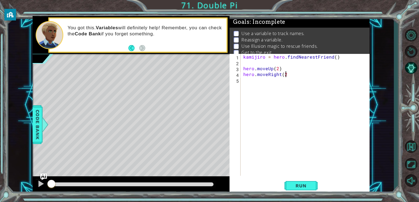
type textarea "hero.moveRight(2)"
type textarea "hero.moveDown(2)"
click at [248, 62] on div "kamijiro = hero . findNearestFriend ( ) hero . moveUp ( 2 ) hero . moveRight ( …" at bounding box center [306, 120] width 129 height 133
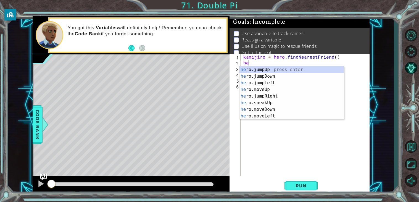
type textarea "h"
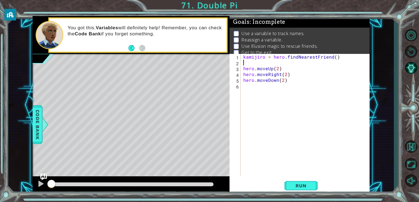
type textarea "a"
click at [278, 69] on div "kamijiro = hero . findNearestFriend ( ) plusUltra = 2 hero . moveUp ( 2 ) hero …" at bounding box center [306, 120] width 129 height 133
click at [287, 74] on div "kamijiro = hero . findNearestFriend ( ) plusUltra = 2 hero . moveUp ( plusUltra…" at bounding box center [306, 120] width 129 height 133
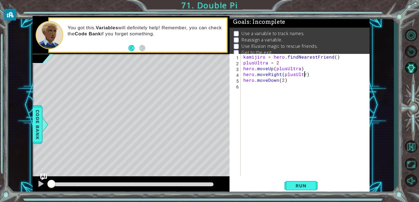
scroll to position [0, 4]
click at [283, 82] on div "kamijiro = hero . findNearestFriend ( ) plusUltra = 2 hero . moveUp ( plusUltra…" at bounding box center [306, 120] width 129 height 133
type textarea "hero.moveDown(plusUltra)"
click at [299, 179] on button "Run" at bounding box center [301, 186] width 33 height 14
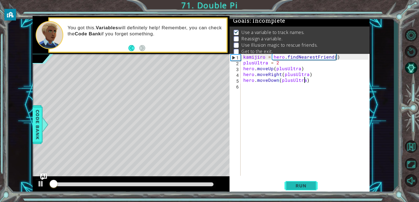
scroll to position [2, 0]
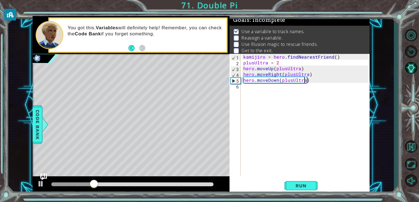
click at [266, 88] on div "kamijiro = hero . findNearestFriend ( ) plusUltra = 2 hero . moveUp ( plusUltra…" at bounding box center [306, 120] width 129 height 133
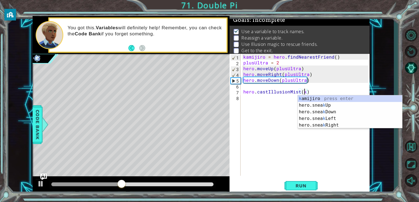
scroll to position [0, 4]
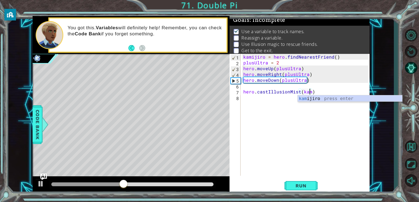
type textarea "hero.castIllusionMist(kamijiro)"
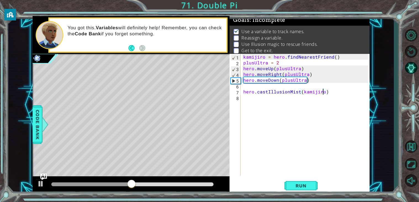
click at [248, 100] on div "kamijiro = hero . findNearestFriend ( ) plusUltra = 2 hero . moveUp ( plusUltra…" at bounding box center [306, 120] width 129 height 133
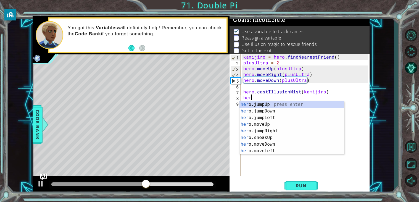
scroll to position [0, 0]
type textarea "h"
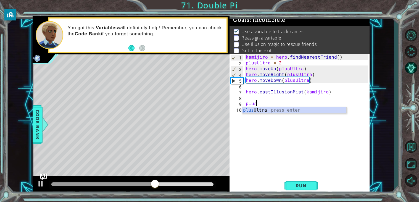
scroll to position [0, 0]
type textarea "plusUltra = 3"
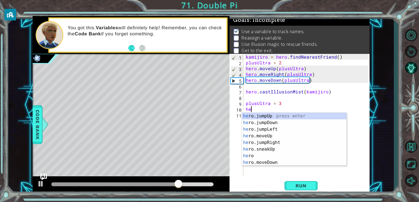
scroll to position [0, 0]
type textarea "h"
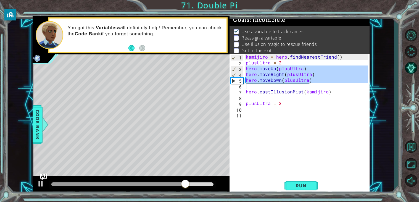
drag, startPoint x: 246, startPoint y: 69, endPoint x: 329, endPoint y: 86, distance: 85.4
click at [329, 86] on div "kamijiro = hero . findNearestFriend ( ) plusUltra = 2 hero . moveUp ( plusUltra…" at bounding box center [308, 120] width 126 height 133
type textarea "hero.moveDown(plusUltra)"
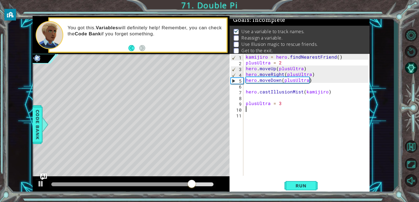
click at [256, 109] on div "kamijiro = hero . findNearestFriend ( ) plusUltra = 2 hero . moveUp ( plusUltra…" at bounding box center [308, 120] width 126 height 133
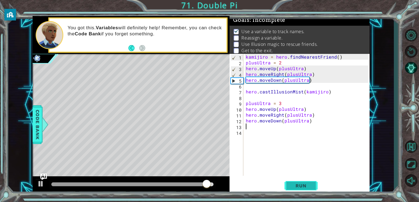
click at [292, 183] on span "Run" at bounding box center [301, 186] width 22 height 6
drag, startPoint x: 191, startPoint y: 184, endPoint x: 201, endPoint y: 185, distance: 9.4
click at [201, 185] on div at bounding box center [132, 184] width 162 height 4
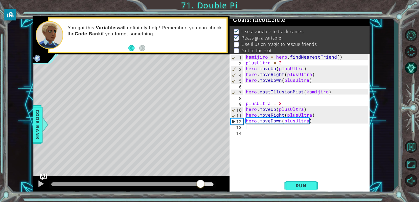
click at [265, 126] on div "kamijiro = hero . findNearestFriend ( ) plusUltra = 2 hero . moveUp ( plusUltra…" at bounding box center [308, 120] width 126 height 133
drag, startPoint x: 245, startPoint y: 91, endPoint x: 335, endPoint y: 91, distance: 89.5
click at [335, 91] on div "kamijiro = hero . findNearestFriend ( ) plusUltra = 2 hero . moveUp ( plusUltra…" at bounding box center [308, 120] width 126 height 133
type textarea "hero.castIllusionMist(kamijiro)"
click at [300, 130] on div "kamijiro = hero . findNearestFriend ( ) plusUltra = 2 hero . moveUp ( plusUltra…" at bounding box center [308, 120] width 126 height 133
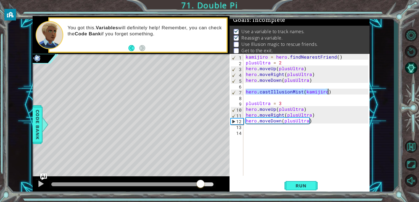
paste textarea "hero.castIllusionMist(kamijiro)"
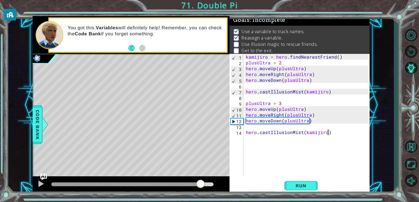
type textarea "hero.castIllusionMist(kamijiro)"
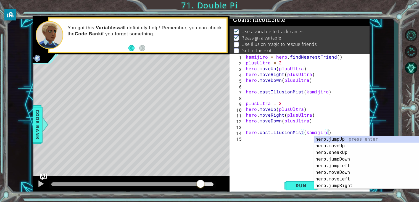
click at [249, 129] on div "kamijiro = hero . findNearestFriend ( ) plusUltra = 2 hero . moveUp ( plusUltra…" at bounding box center [308, 120] width 126 height 133
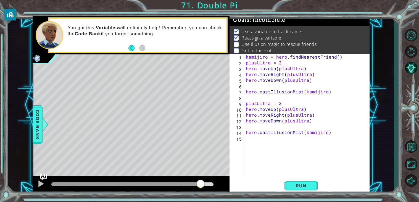
type textarea "hero.moveDown(plusUltra)"
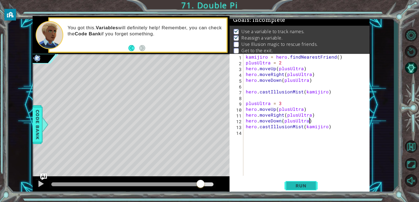
click at [300, 187] on span "Run" at bounding box center [301, 186] width 22 height 6
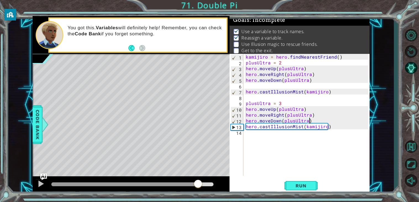
drag, startPoint x: 196, startPoint y: 183, endPoint x: 200, endPoint y: 183, distance: 4.4
click at [200, 183] on div at bounding box center [132, 184] width 162 height 4
click at [264, 141] on div "kamijiro = hero . findNearestFriend ( ) plusUltra = 2 hero . moveUp ( plusUltra…" at bounding box center [308, 120] width 126 height 133
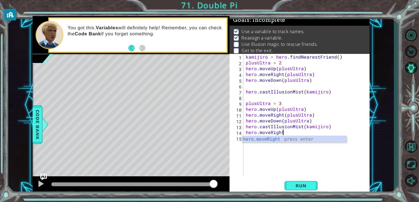
scroll to position [0, 2]
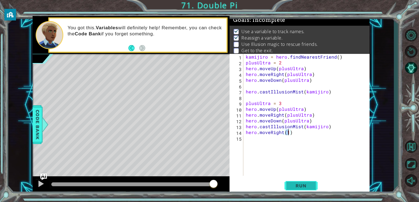
click at [297, 187] on span "Run" at bounding box center [301, 186] width 22 height 6
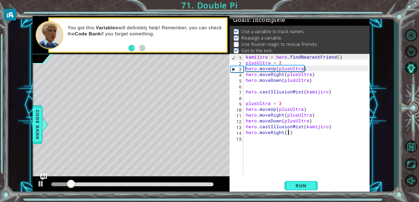
click at [201, 182] on div at bounding box center [132, 184] width 162 height 4
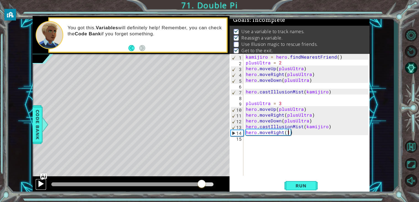
click at [39, 185] on div at bounding box center [40, 183] width 7 height 7
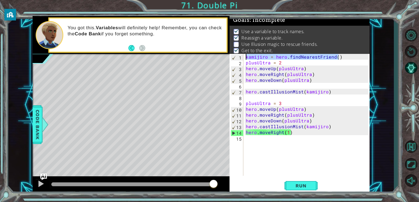
drag, startPoint x: 340, startPoint y: 56, endPoint x: 242, endPoint y: 58, distance: 98.4
click at [242, 58] on div "hero.moveRight(1) 1 2 3 4 5 6 7 8 9 10 11 12 13 14 15 kamijiro = hero . findNea…" at bounding box center [299, 115] width 139 height 122
click at [287, 103] on div "kamijiro = hero . findNearestFriend ( ) plusUltra = 2 hero . moveUp ( plusUltra…" at bounding box center [308, 120] width 126 height 133
type textarea "plusUltra = 3"
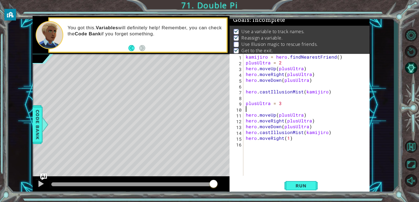
paste textarea "kamijiro = hero.findNearestFriend()"
type textarea "kamijiro = hero.findNearestFriend()"
click at [298, 189] on button "Run" at bounding box center [301, 186] width 33 height 14
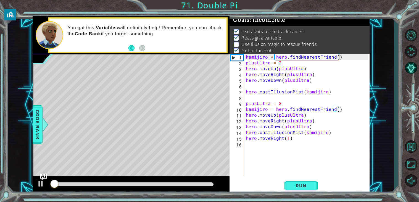
click at [208, 185] on div at bounding box center [132, 184] width 162 height 4
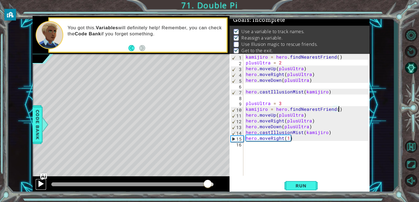
click at [41, 185] on div at bounding box center [40, 183] width 7 height 7
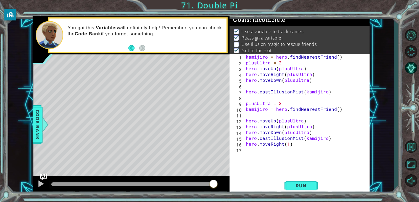
click at [201, 181] on div at bounding box center [132, 185] width 167 height 8
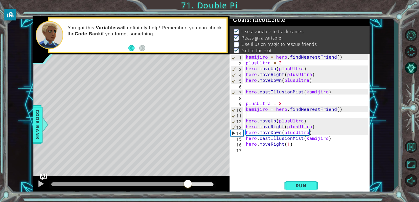
drag, startPoint x: 199, startPoint y: 183, endPoint x: 187, endPoint y: 182, distance: 12.5
click at [187, 182] on div at bounding box center [119, 184] width 137 height 4
click at [40, 180] on img "Ask AI" at bounding box center [43, 176] width 7 height 7
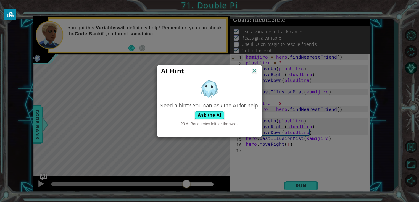
click at [256, 74] on img at bounding box center [254, 71] width 7 height 8
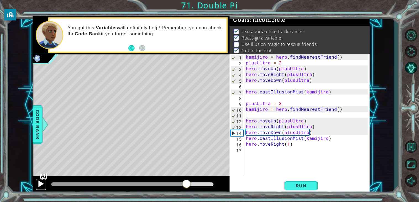
click at [45, 183] on button at bounding box center [40, 184] width 11 height 11
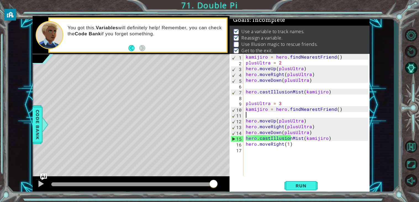
click at [299, 142] on div "kamijiro = hero . findNearestFriend ( ) plusUltra = 2 hero . moveUp ( plusUltra…" at bounding box center [308, 120] width 126 height 133
type textarea "hero.moveRight(1)"
click at [331, 141] on div "kamijiro = hero . findNearestFriend ( ) plusUltra = 2 hero . moveUp ( plusUltra…" at bounding box center [308, 120] width 126 height 133
click at [296, 182] on button "Run" at bounding box center [301, 186] width 33 height 14
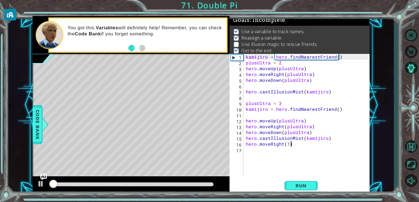
click at [200, 183] on div at bounding box center [132, 184] width 162 height 4
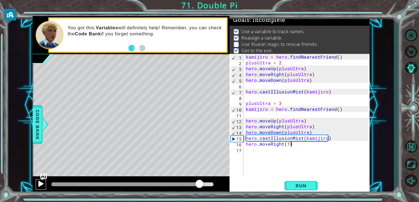
click at [43, 183] on div at bounding box center [40, 183] width 7 height 7
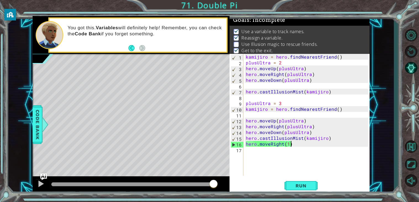
click at [255, 151] on div "kamijiro = hero . findNearestFriend ( ) plusUltra = 2 hero . moveUp ( plusUltra…" at bounding box center [308, 120] width 126 height 133
click at [246, 105] on div "kamijiro = hero . findNearestFriend ( ) plusUltra = 2 hero . moveUp ( plusUltra…" at bounding box center [308, 120] width 126 height 133
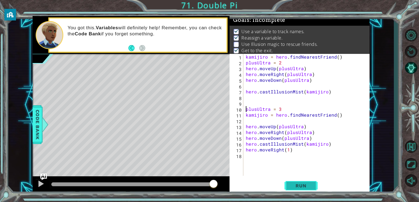
click at [301, 181] on button "Run" at bounding box center [301, 186] width 33 height 14
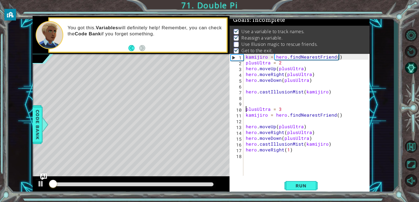
click at [207, 185] on div at bounding box center [132, 184] width 162 height 4
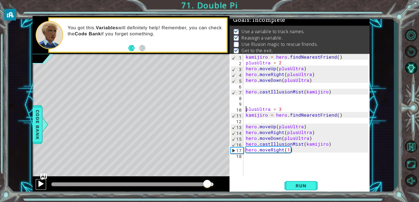
click at [39, 185] on div at bounding box center [40, 183] width 7 height 7
click at [342, 147] on div "kamijiro = hero . findNearestFriend ( ) plusUltra = 2 hero . moveUp ( plusUltra…" at bounding box center [308, 120] width 126 height 133
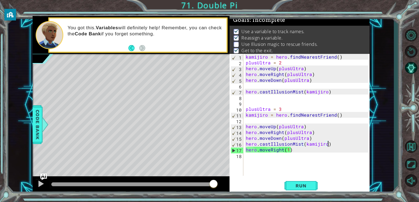
click at [296, 152] on div "kamijiro = hero . findNearestFriend ( ) plusUltra = 2 hero . moveUp ( plusUltra…" at bounding box center [308, 120] width 126 height 133
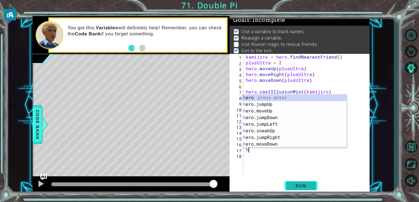
type textarea "h"
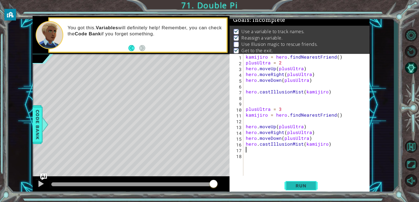
click at [298, 182] on button "Run" at bounding box center [301, 186] width 33 height 14
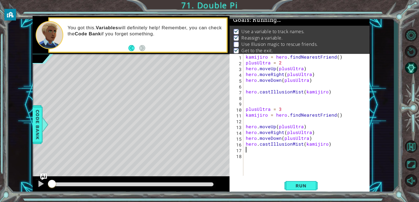
click at [189, 185] on div at bounding box center [132, 184] width 162 height 4
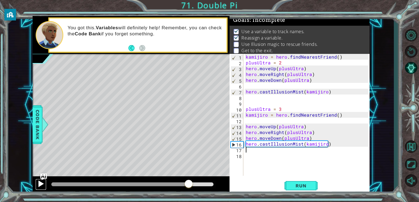
click at [38, 184] on div at bounding box center [40, 183] width 7 height 7
drag, startPoint x: 188, startPoint y: 182, endPoint x: 173, endPoint y: 182, distance: 14.7
click at [173, 182] on div at bounding box center [112, 184] width 122 height 4
drag, startPoint x: 173, startPoint y: 182, endPoint x: 144, endPoint y: 181, distance: 29.3
click at [144, 181] on div at bounding box center [144, 184] width 10 height 10
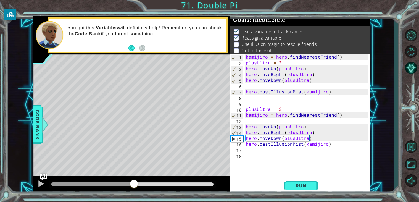
drag, startPoint x: 156, startPoint y: 185, endPoint x: 133, endPoint y: 183, distance: 23.6
click at [133, 183] on div at bounding box center [134, 184] width 10 height 10
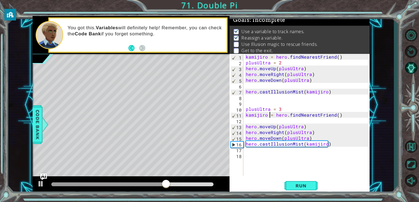
click at [269, 117] on div "kamijiro = hero . findNearestFriend ( ) plusUltra = 2 hero . moveUp ( plusUltra…" at bounding box center [308, 120] width 126 height 133
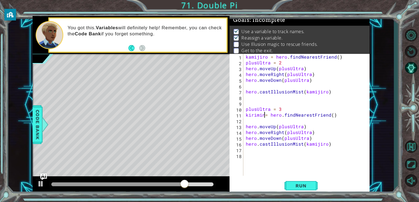
scroll to position [0, 1]
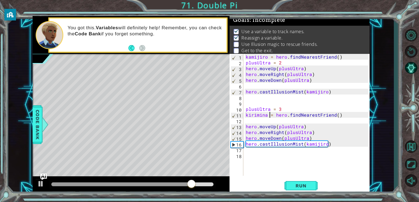
click at [326, 144] on div "kamijiro = hero . findNearestFriend ( ) plusUltra = 2 hero . moveUp ( plusUltra…" at bounding box center [308, 120] width 126 height 133
click at [308, 182] on button "Run" at bounding box center [301, 186] width 33 height 14
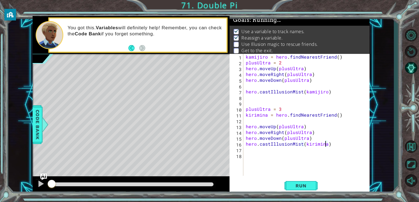
click at [205, 183] on div at bounding box center [132, 184] width 162 height 4
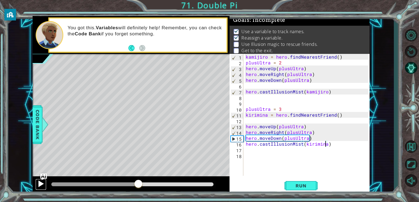
click at [40, 183] on div at bounding box center [40, 183] width 7 height 7
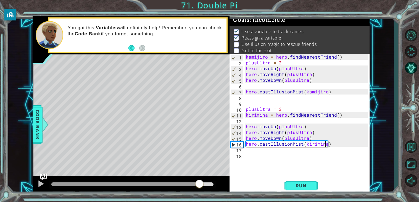
drag, startPoint x: 195, startPoint y: 185, endPoint x: 200, endPoint y: 185, distance: 4.4
click at [200, 185] on div at bounding box center [132, 184] width 162 height 4
drag, startPoint x: 209, startPoint y: 183, endPoint x: 175, endPoint y: 184, distance: 33.7
click at [175, 184] on div at bounding box center [177, 184] width 10 height 10
click at [246, 115] on div "kamijiro = hero . findNearestFriend ( ) plusUltra = 2 hero . moveUp ( plusUltra…" at bounding box center [308, 120] width 126 height 133
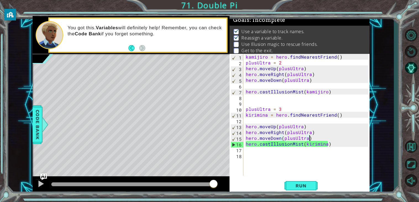
click at [312, 139] on div "kamijiro = hero . findNearestFriend ( ) plusUltra = 2 hero . moveUp ( plusUltra…" at bounding box center [308, 120] width 126 height 133
type textarea "hero.moveDown(plusUltra)"
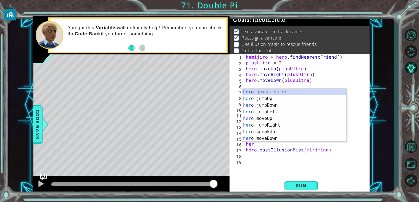
scroll to position [0, 0]
type textarea "h"
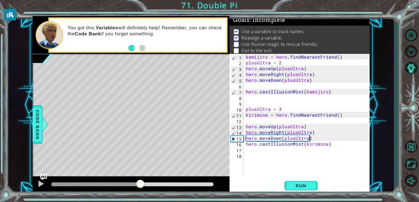
drag, startPoint x: 190, startPoint y: 186, endPoint x: 146, endPoint y: 193, distance: 45.2
click at [146, 193] on div at bounding box center [131, 185] width 197 height 18
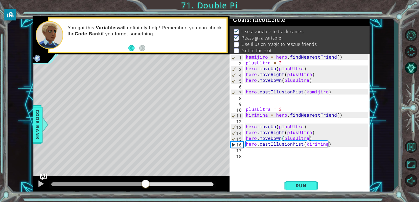
drag, startPoint x: 146, startPoint y: 193, endPoint x: 158, endPoint y: 197, distance: 12.9
click at [158, 197] on div "1 ההההההההההההההההההההההההההההההההההההההההההההההההההההההההההההההההההההההההההההה…" at bounding box center [209, 101] width 419 height 202
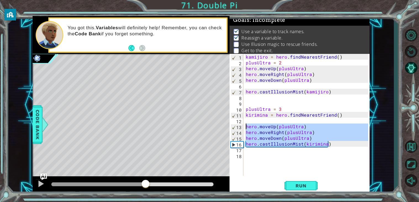
drag, startPoint x: 337, startPoint y: 144, endPoint x: 243, endPoint y: 125, distance: 95.4
click at [243, 125] on div "hero.castIllusionMist(kirimina) 1 2 3 4 5 6 7 8 9 10 11 12 13 14 15 16 17 18 ka…" at bounding box center [299, 115] width 139 height 122
type textarea "hero.moveUp(plusUltra) hero.moveRight(plusUltra)"
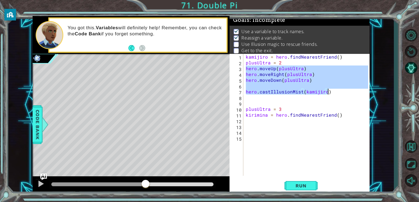
drag, startPoint x: 247, startPoint y: 67, endPoint x: 338, endPoint y: 93, distance: 94.6
click at [338, 93] on div "kamijiro = hero . findNearestFriend ( ) plusUltra = 2 hero . moveUp ( plusUltra…" at bounding box center [308, 120] width 126 height 133
type textarea "hero.castIllusionMist(kamijiro)"
click at [323, 123] on div "kamijiro = hero . findNearestFriend ( ) plusUltra = 2 hero . moveUp ( plusUltra…" at bounding box center [308, 120] width 126 height 133
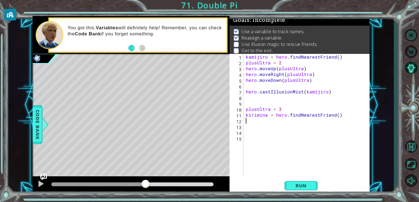
paste textarea "hero.castIllusionMist(kamijiro)"
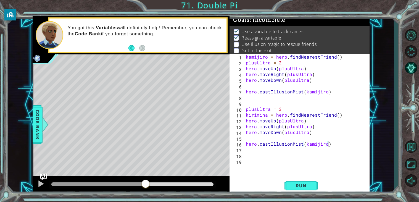
click at [325, 145] on div "kamijiro = hero . findNearestFriend ( ) plusUltra = 2 hero . moveUp ( plusUltra…" at bounding box center [308, 120] width 126 height 133
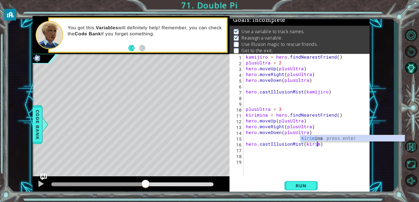
scroll to position [0, 4]
click at [311, 187] on span "Run" at bounding box center [301, 186] width 22 height 6
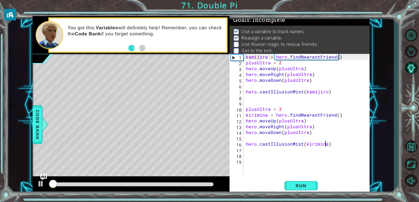
click at [201, 185] on div at bounding box center [132, 184] width 162 height 4
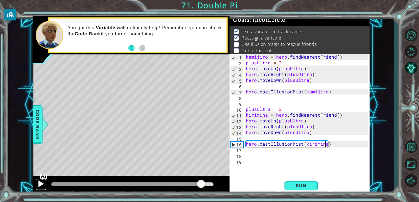
click at [37, 186] on div at bounding box center [40, 183] width 7 height 7
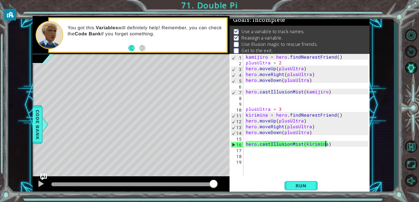
click at [268, 116] on div "kamijiro = hero . findNearestFriend ( ) plusUltra = 2 hero . moveUp ( plusUltra…" at bounding box center [308, 120] width 126 height 133
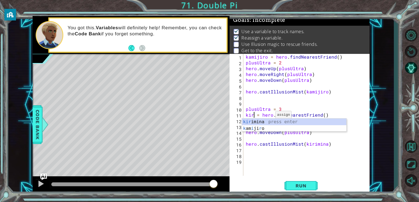
scroll to position [0, 4]
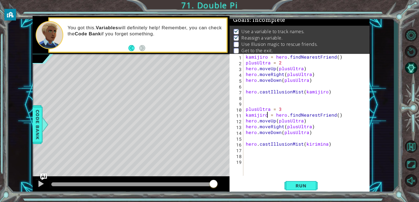
click at [325, 145] on div "kamijiro = hero . findNearestFriend ( ) plusUltra = 2 hero . moveUp ( plusUltra…" at bounding box center [308, 120] width 126 height 133
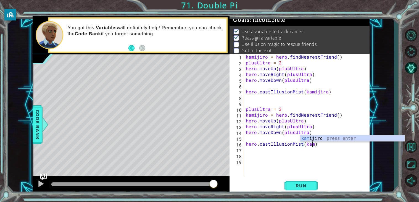
scroll to position [0, 4]
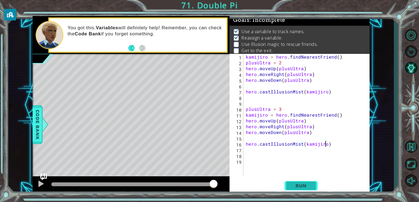
click at [305, 183] on button "Run" at bounding box center [301, 186] width 33 height 14
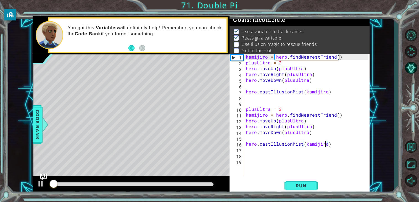
click at [199, 186] on div at bounding box center [132, 185] width 167 height 8
click at [201, 185] on div at bounding box center [132, 184] width 162 height 4
click at [203, 184] on div at bounding box center [132, 184] width 162 height 4
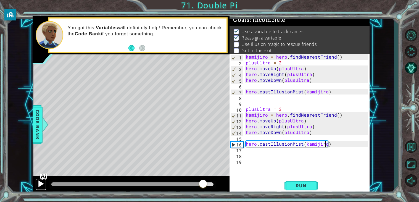
click at [46, 182] on button at bounding box center [40, 184] width 11 height 11
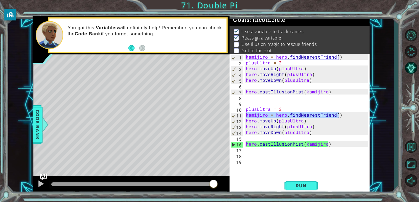
drag, startPoint x: 342, startPoint y: 116, endPoint x: 245, endPoint y: 116, distance: 97.8
click at [245, 116] on div "kamijiro = hero . findNearestFriend ( ) plusUltra = 2 hero . moveUp ( plusUltra…" at bounding box center [308, 120] width 126 height 133
type textarea "kamijiro = hero.findNearestFriend()"
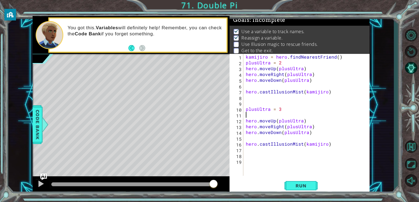
click at [247, 103] on div "kamijiro = hero . findNearestFriend ( ) plusUltra = 2 hero . moveUp ( plusUltra…" at bounding box center [308, 120] width 126 height 133
paste textarea "kamijiro = hero.findNearestFriend()"
type textarea "kamijiro = hero.findNearestFriend()"
click at [247, 87] on div "kamijiro = hero . findNearestFriend ( ) plusUltra = 2 hero . moveUp ( plusUltra…" at bounding box center [308, 120] width 126 height 133
type textarea "hero.moveDown(plusUltra)"
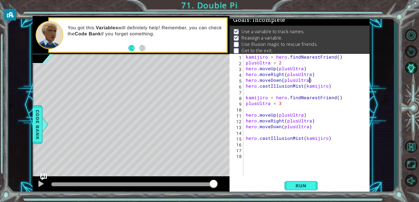
click at [256, 132] on div "kamijiro = hero . findNearestFriend ( ) plusUltra = 2 hero . moveUp ( plusUltra…" at bounding box center [308, 120] width 126 height 133
type textarea "hero.moveDown(plusUltra)"
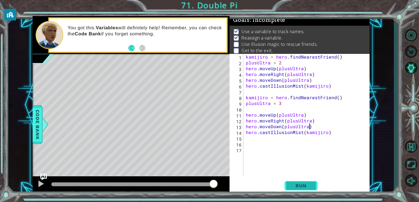
click at [294, 189] on button "Run" at bounding box center [301, 186] width 33 height 14
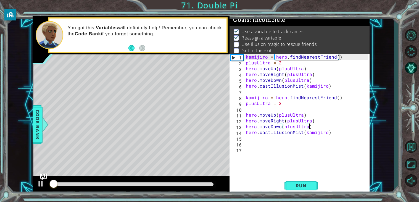
click at [203, 184] on div at bounding box center [132, 184] width 162 height 4
click at [183, 189] on div at bounding box center [131, 185] width 197 height 18
click at [201, 180] on div at bounding box center [131, 185] width 197 height 18
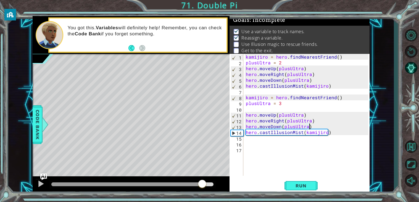
click at [203, 183] on div at bounding box center [132, 184] width 162 height 4
click at [41, 188] on button at bounding box center [40, 184] width 11 height 11
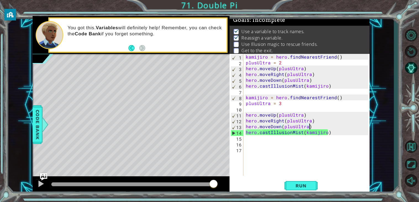
click at [44, 174] on img "Ask AI" at bounding box center [43, 176] width 7 height 7
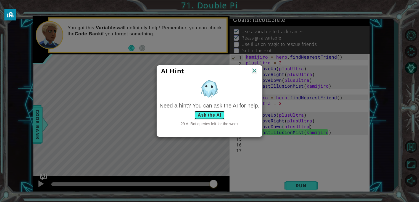
click at [212, 117] on button "Ask the AI" at bounding box center [209, 115] width 31 height 9
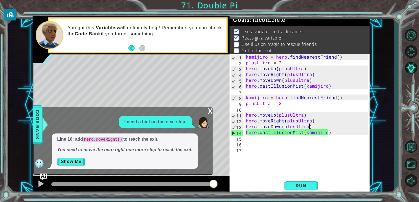
click at [209, 112] on div "x" at bounding box center [210, 111] width 5 height 6
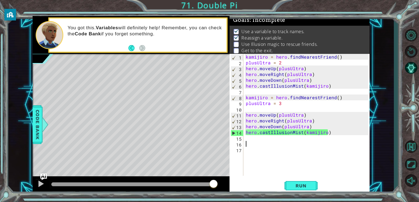
click at [256, 145] on div "kamijiro = hero . findNearestFriend ( ) plusUltra = 2 hero . moveUp ( plusUltra…" at bounding box center [308, 120] width 126 height 133
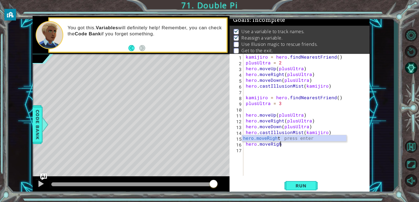
scroll to position [0, 2]
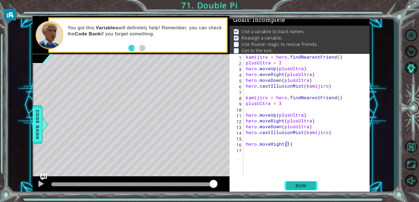
click at [291, 183] on span "Run" at bounding box center [301, 186] width 22 height 6
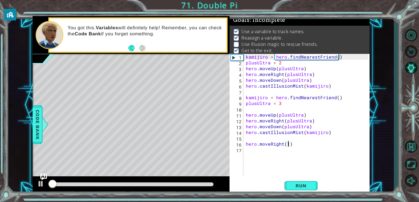
click at [208, 181] on div at bounding box center [132, 185] width 167 height 8
click at [204, 186] on div at bounding box center [132, 184] width 162 height 4
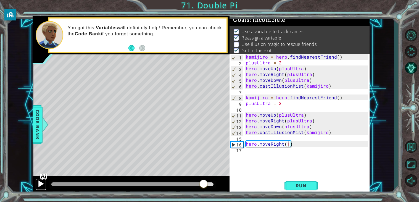
click at [45, 182] on button at bounding box center [40, 184] width 11 height 11
click at [41, 178] on img "Ask AI" at bounding box center [43, 176] width 7 height 7
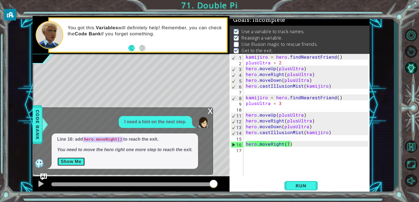
click at [70, 163] on button "Show Me" at bounding box center [71, 161] width 28 height 9
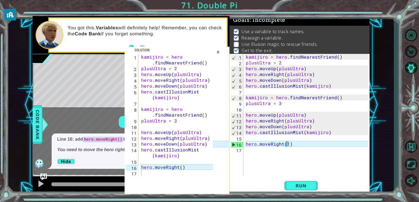
click at [221, 53] on div "×" at bounding box center [218, 51] width 9 height 9
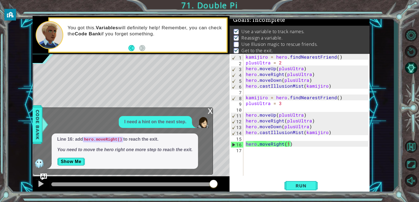
click at [210, 112] on div "x" at bounding box center [210, 111] width 5 height 6
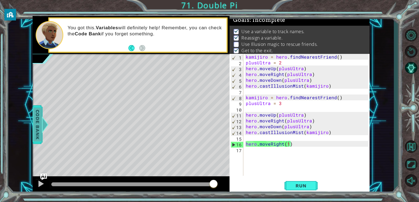
click at [41, 123] on div at bounding box center [44, 124] width 7 height 17
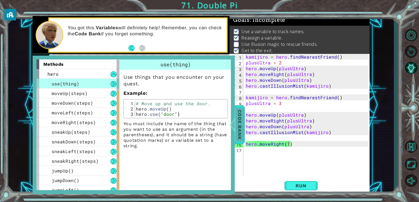
scroll to position [52, 0]
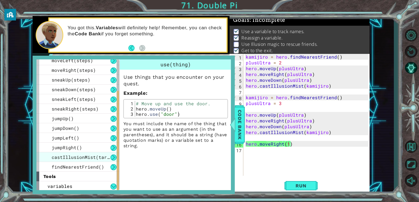
click at [90, 156] on span "castIllusionMist(target)" at bounding box center [85, 157] width 66 height 6
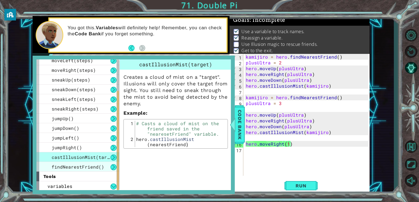
click at [104, 169] on div "findNearestFriend()" at bounding box center [77, 167] width 83 height 10
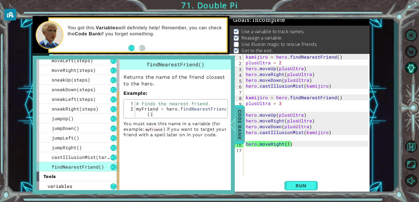
click at [240, 123] on span "Code Bank" at bounding box center [239, 125] width 9 height 34
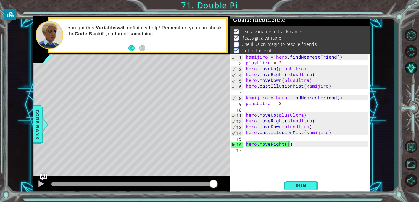
click at [269, 98] on div "kamijiro = hero . findNearestFriend ( ) plusUltra = 2 hero . moveUp ( plusUltra…" at bounding box center [308, 120] width 126 height 133
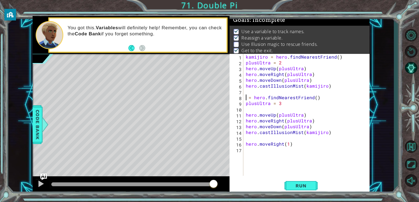
scroll to position [0, 0]
click at [325, 131] on div "kamijiro = hero . findNearestFriend ( ) plusUltra = 2 hero . moveUp ( plusUltra…" at bounding box center [308, 120] width 126 height 133
click at [306, 180] on button "Run" at bounding box center [301, 186] width 33 height 14
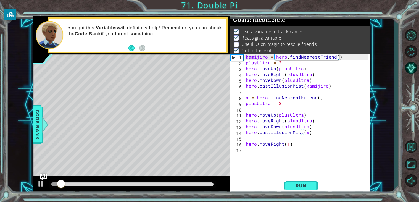
click at [201, 183] on div at bounding box center [132, 184] width 162 height 4
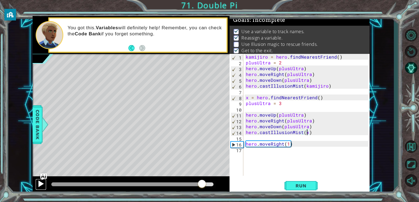
click at [42, 187] on div at bounding box center [40, 183] width 7 height 7
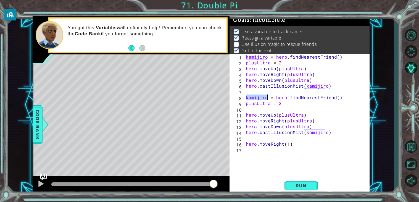
click at [280, 145] on div "kamijiro = hero . findNearestFriend ( ) plusUltra = 2 hero . moveUp ( plusUltra…" at bounding box center [308, 120] width 126 height 133
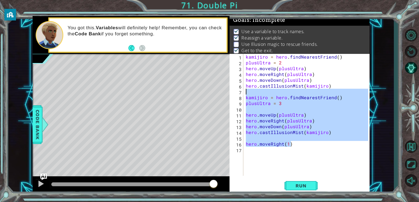
click at [224, 95] on div "1 2 3 4 5 6 7 8 9 10 11 12 13 14 15 16 17 kamijiro = hero . findNearestFriend (…" at bounding box center [201, 105] width 337 height 178
type textarea "kamijiro = hero.findNearestFriend()"
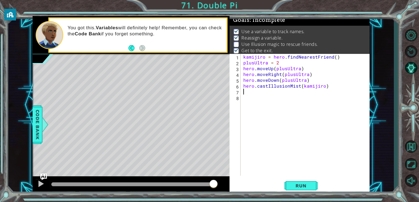
scroll to position [0, 0]
click at [298, 186] on span "Run" at bounding box center [301, 186] width 22 height 6
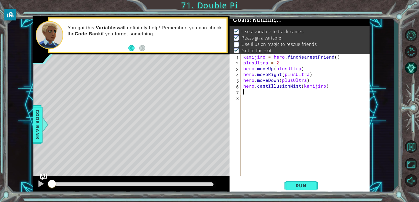
click at [171, 185] on div at bounding box center [132, 184] width 162 height 4
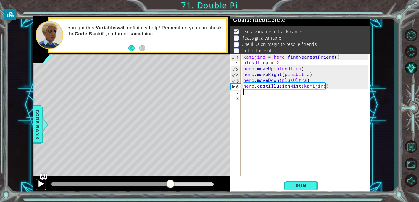
click at [39, 183] on div at bounding box center [40, 183] width 7 height 7
click at [261, 104] on div "kamijiro = hero . findNearestFriend ( ) plusUltra = 2 hero . moveUp ( plusUltra…" at bounding box center [306, 120] width 129 height 133
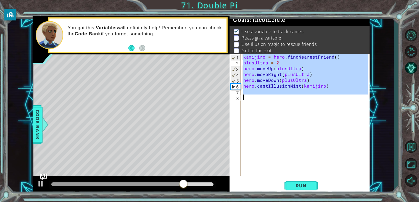
drag, startPoint x: 244, startPoint y: 58, endPoint x: 350, endPoint y: 98, distance: 113.1
click at [350, 98] on div "kamijiro = hero . findNearestFriend ( ) plusUltra = 2 hero . moveUp ( plusUltra…" at bounding box center [306, 120] width 129 height 133
click at [313, 103] on div "kamijiro = hero . findNearestFriend ( ) plusUltra = 2 hero . moveUp ( plusUltra…" at bounding box center [305, 115] width 126 height 122
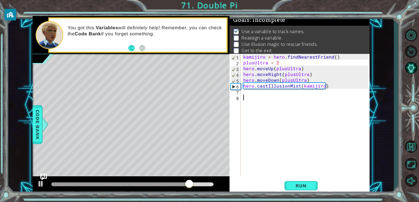
paste textarea "plusUltra = 2"
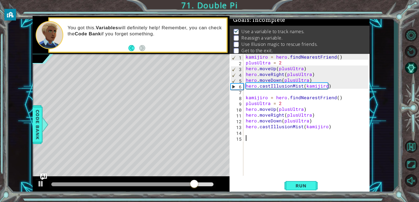
click at [282, 104] on div "kamijiro = hero . findNearestFriend ( ) plusUltra = 2 hero . moveUp ( plusUltra…" at bounding box center [308, 120] width 126 height 133
click at [291, 182] on button "Run" at bounding box center [301, 186] width 33 height 14
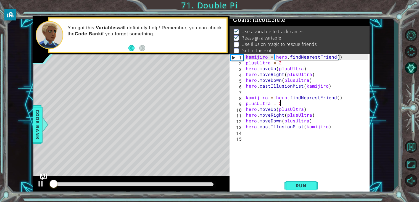
click at [202, 184] on div at bounding box center [132, 184] width 162 height 4
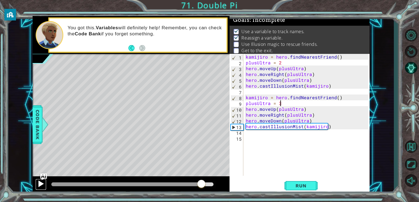
click at [39, 183] on div at bounding box center [40, 183] width 7 height 7
drag, startPoint x: 201, startPoint y: 182, endPoint x: 182, endPoint y: 181, distance: 18.8
click at [182, 182] on div at bounding box center [118, 184] width 134 height 4
drag, startPoint x: 182, startPoint y: 181, endPoint x: 148, endPoint y: 181, distance: 33.4
click at [148, 181] on div at bounding box center [149, 184] width 10 height 10
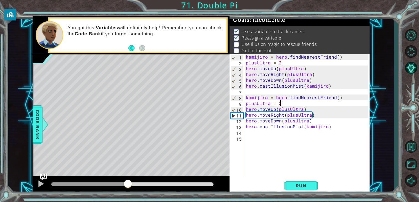
drag, startPoint x: 153, startPoint y: 186, endPoint x: 128, endPoint y: 185, distance: 24.6
click at [128, 185] on div at bounding box center [128, 184] width 10 height 10
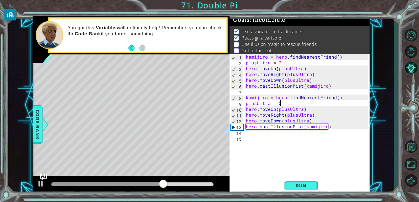
click at [268, 98] on div "kamijiro = hero . findNearestFriend ( ) plusUltra = 2 hero . moveUp ( plusUltra…" at bounding box center [308, 120] width 126 height 133
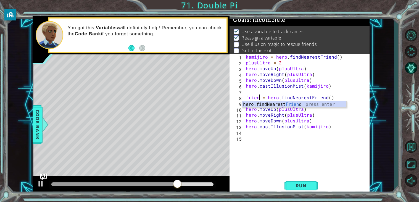
scroll to position [0, 1]
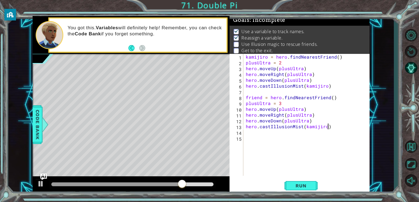
click at [327, 127] on div "kamijiro = hero . findNearestFriend ( ) plusUltra = 2 hero . moveUp ( plusUltra…" at bounding box center [308, 120] width 126 height 133
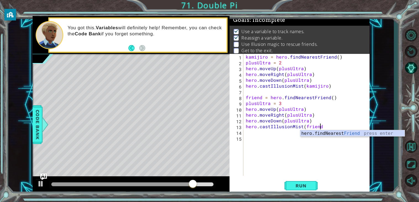
scroll to position [0, 4]
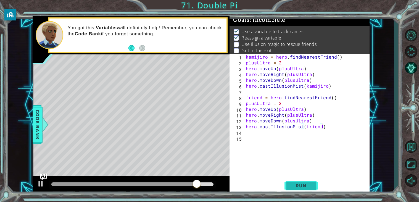
type textarea "hero.castIllusionMist(friend)"
click at [295, 182] on button "Run" at bounding box center [301, 186] width 33 height 14
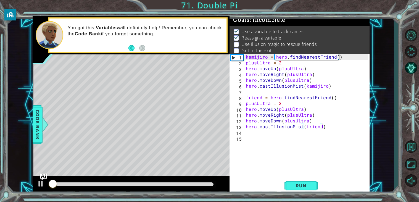
click at [201, 184] on div at bounding box center [132, 184] width 162 height 4
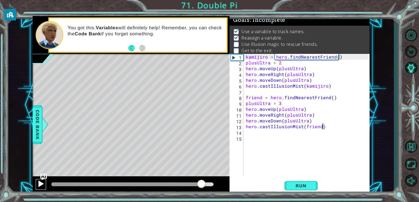
click at [39, 185] on div at bounding box center [40, 183] width 7 height 7
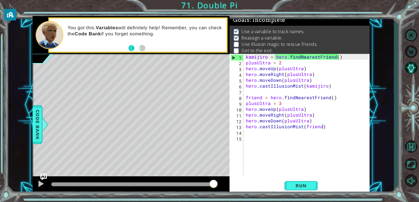
click at [129, 48] on button "Back" at bounding box center [134, 48] width 11 height 6
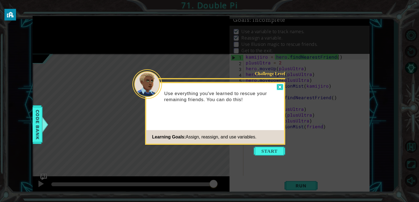
click at [281, 88] on div at bounding box center [280, 87] width 7 height 6
